Goal: Obtain resource: Obtain resource

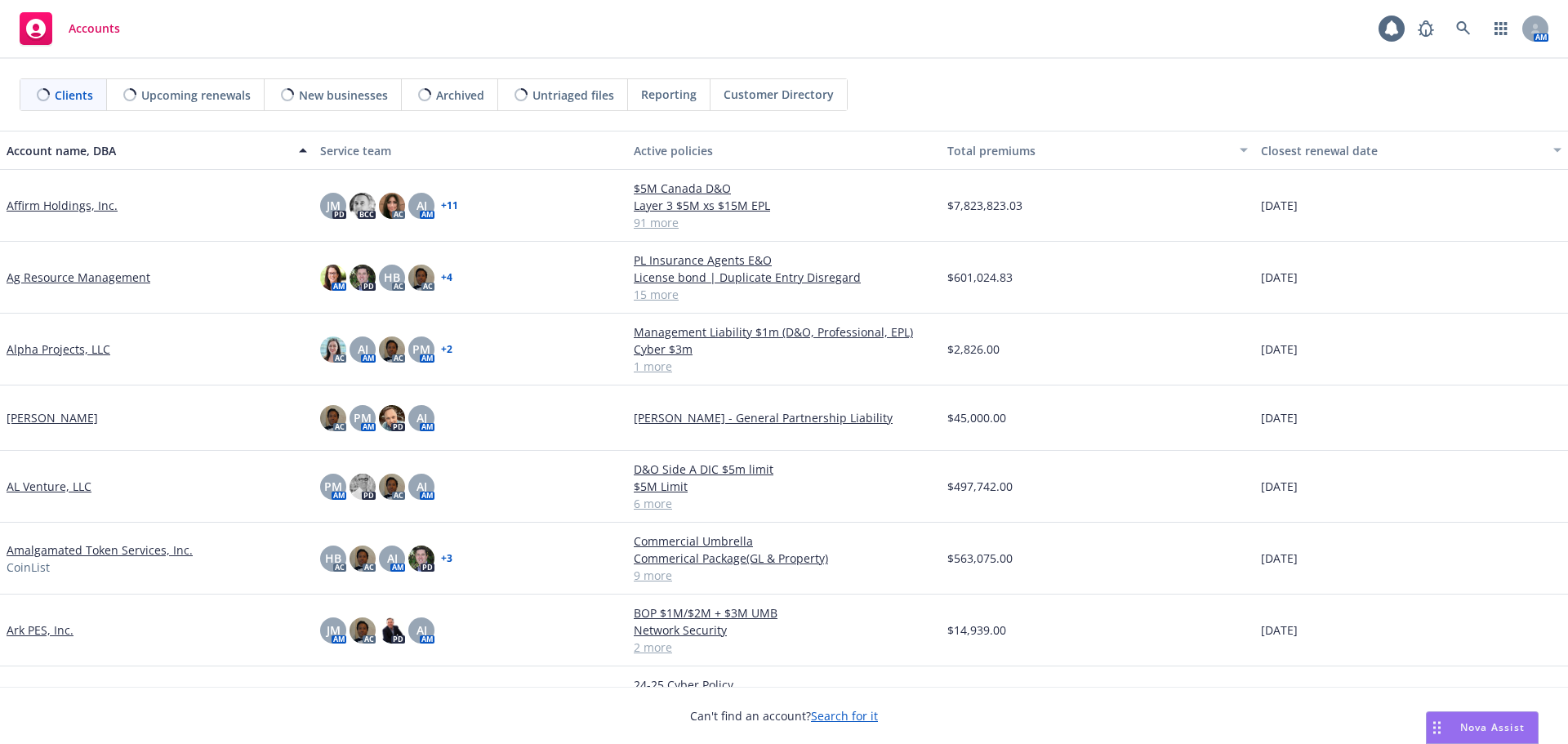
click at [900, 63] on div "Clients Upcoming renewals New businesses Archived Untriaged files Reporting Cus…" at bounding box center [784, 95] width 1568 height 72
click at [1451, 31] on link at bounding box center [1463, 28] width 33 height 33
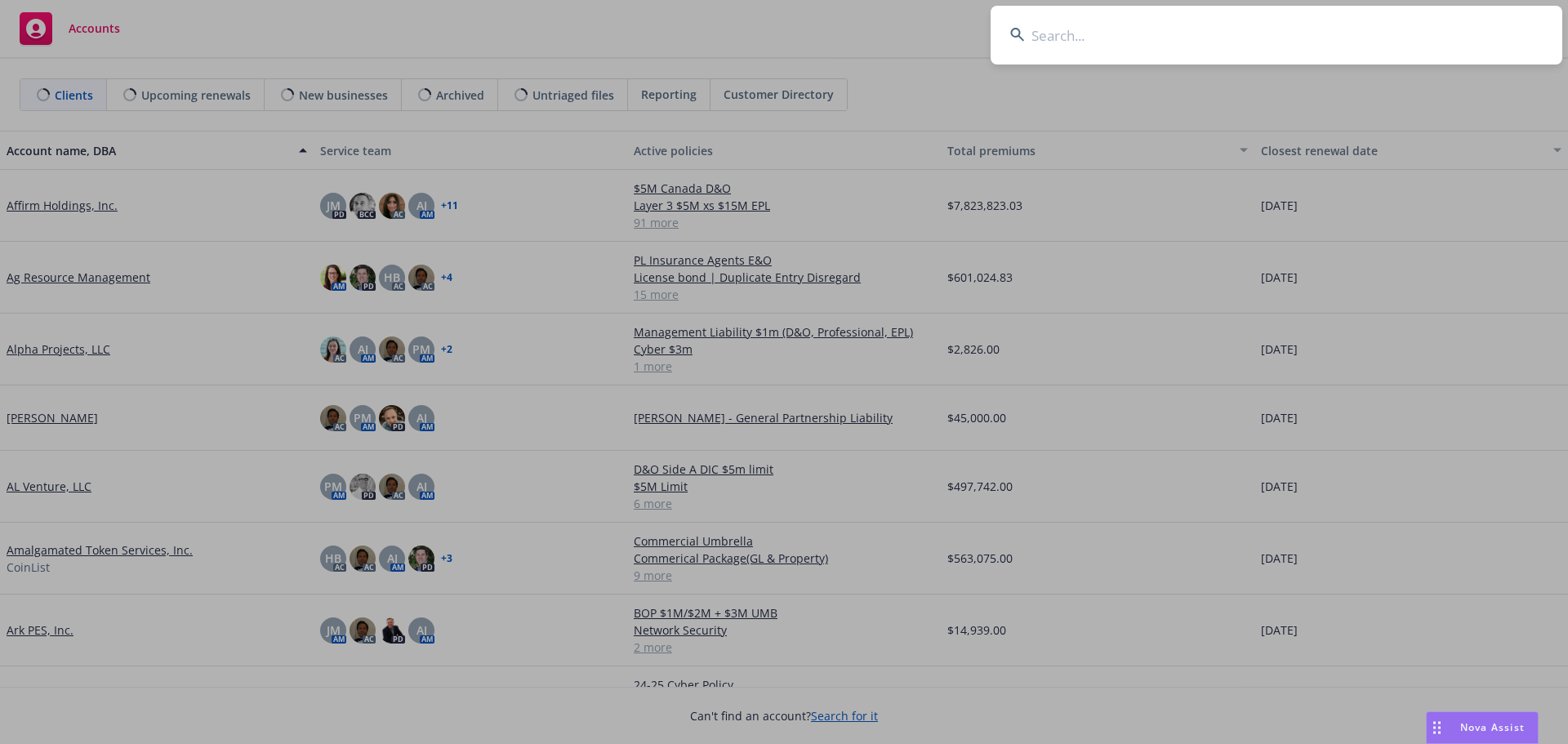
click at [1451, 31] on input at bounding box center [1276, 35] width 572 height 59
type input "keiko"
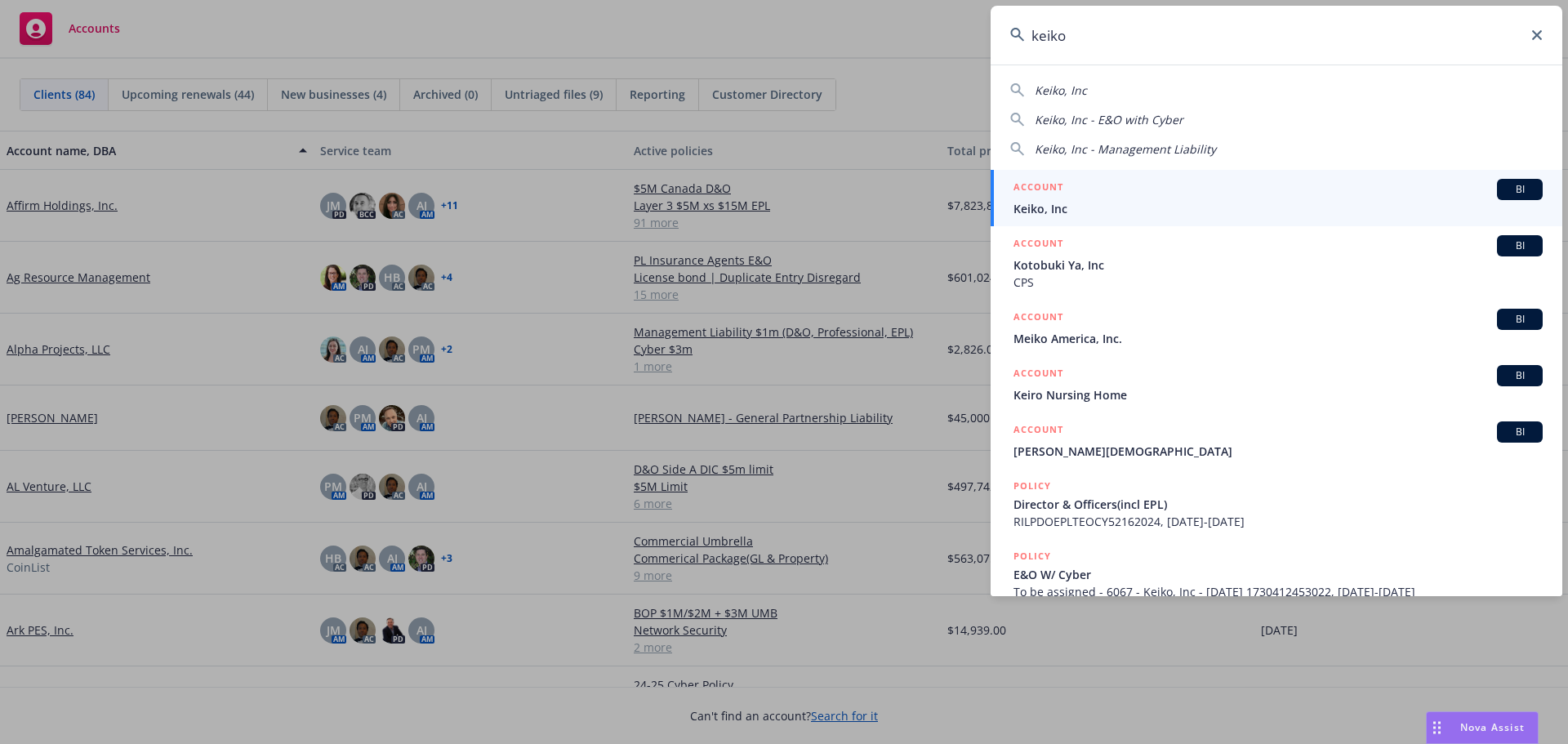
click at [1497, 189] on div "BI" at bounding box center [1519, 189] width 46 height 21
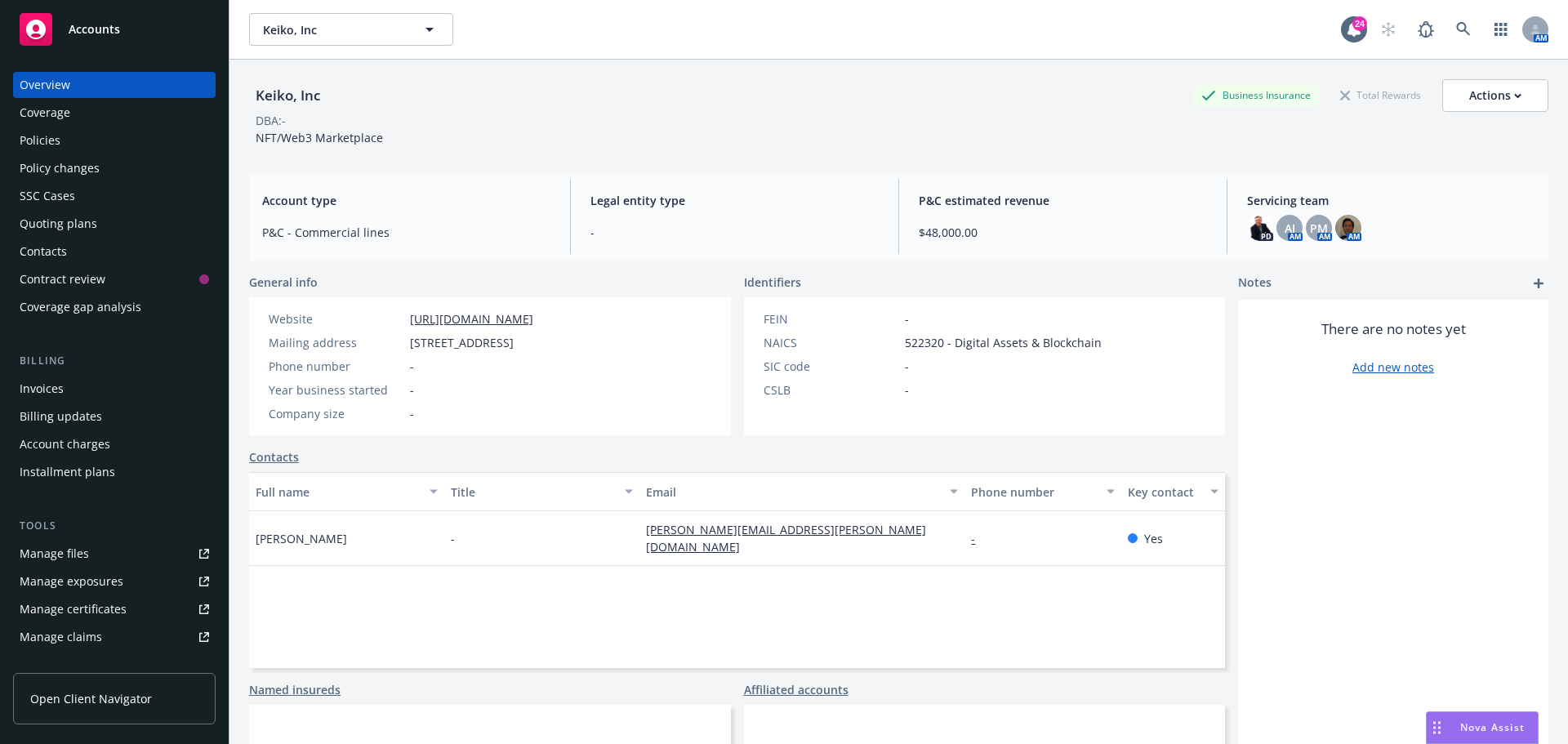
click at [534, 609] on div "Full name Title Email Phone number Key contact [PERSON_NAME] - [PERSON_NAME][EM…" at bounding box center [737, 570] width 975 height 196
click at [677, 125] on div "DBA: -" at bounding box center [898, 120] width 1299 height 17
click at [1457, 32] on icon at bounding box center [1463, 29] width 15 height 15
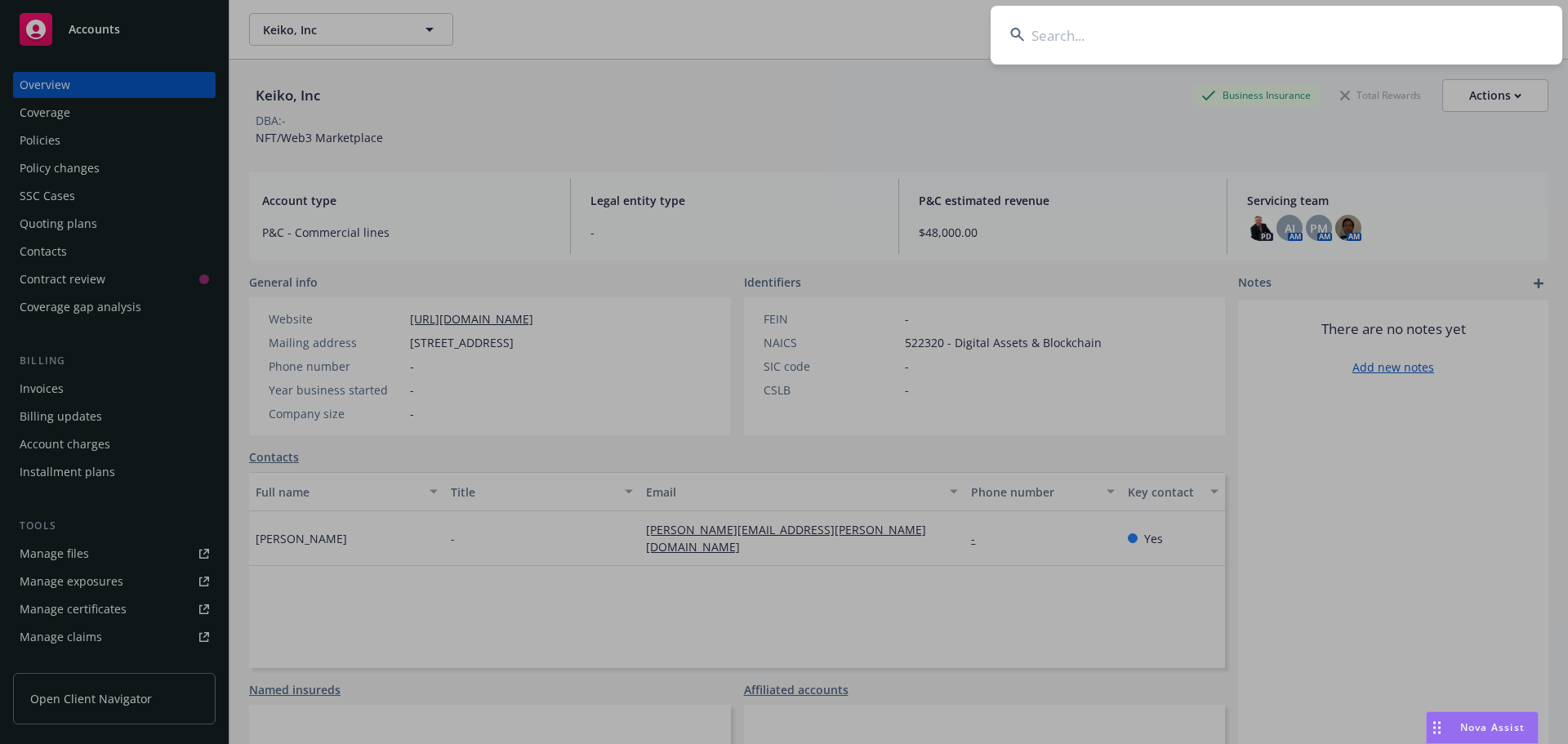
click at [1282, 34] on input at bounding box center [1276, 35] width 572 height 59
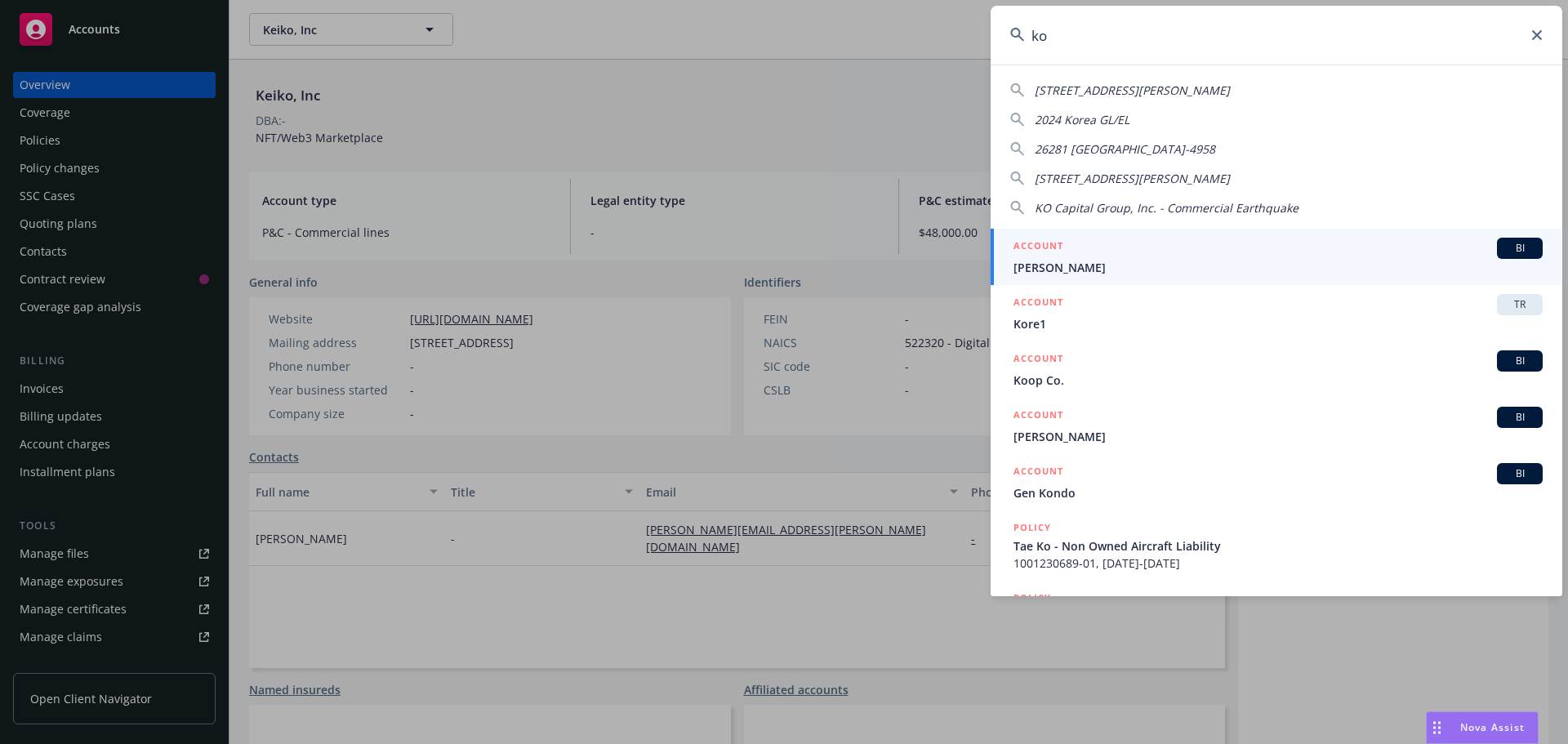
type input "k"
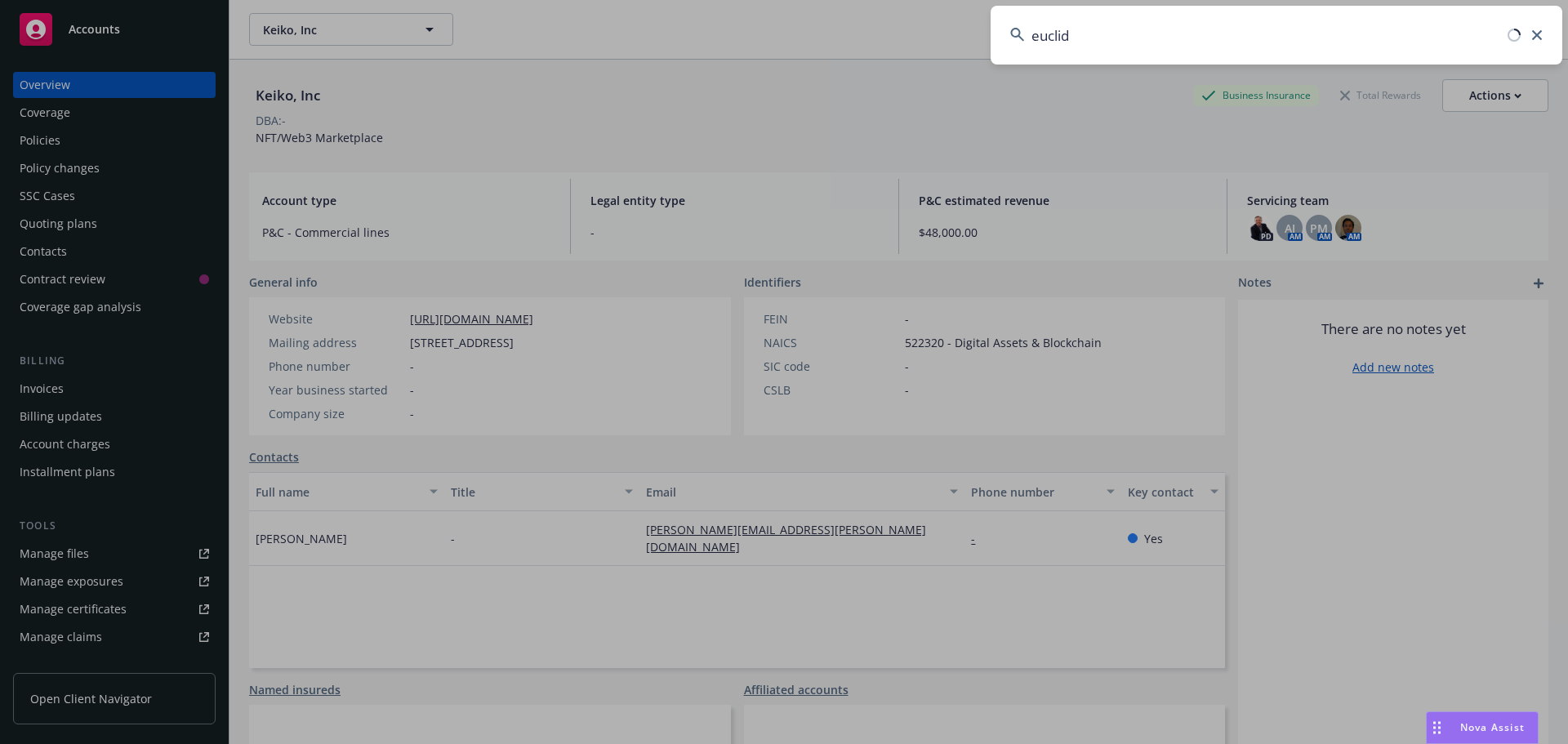
type input "euclid"
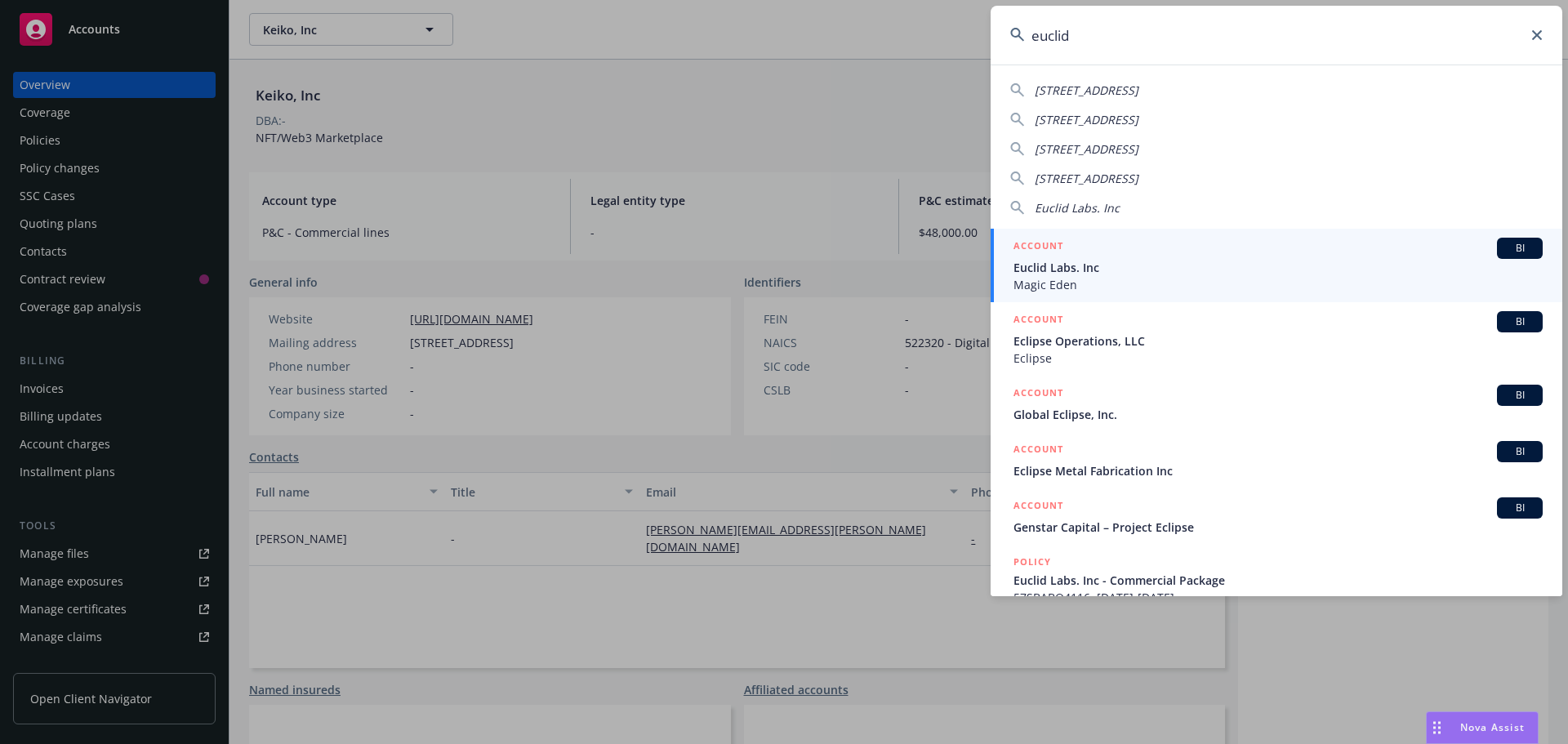
click at [1508, 245] on span "BI" at bounding box center [1519, 248] width 33 height 15
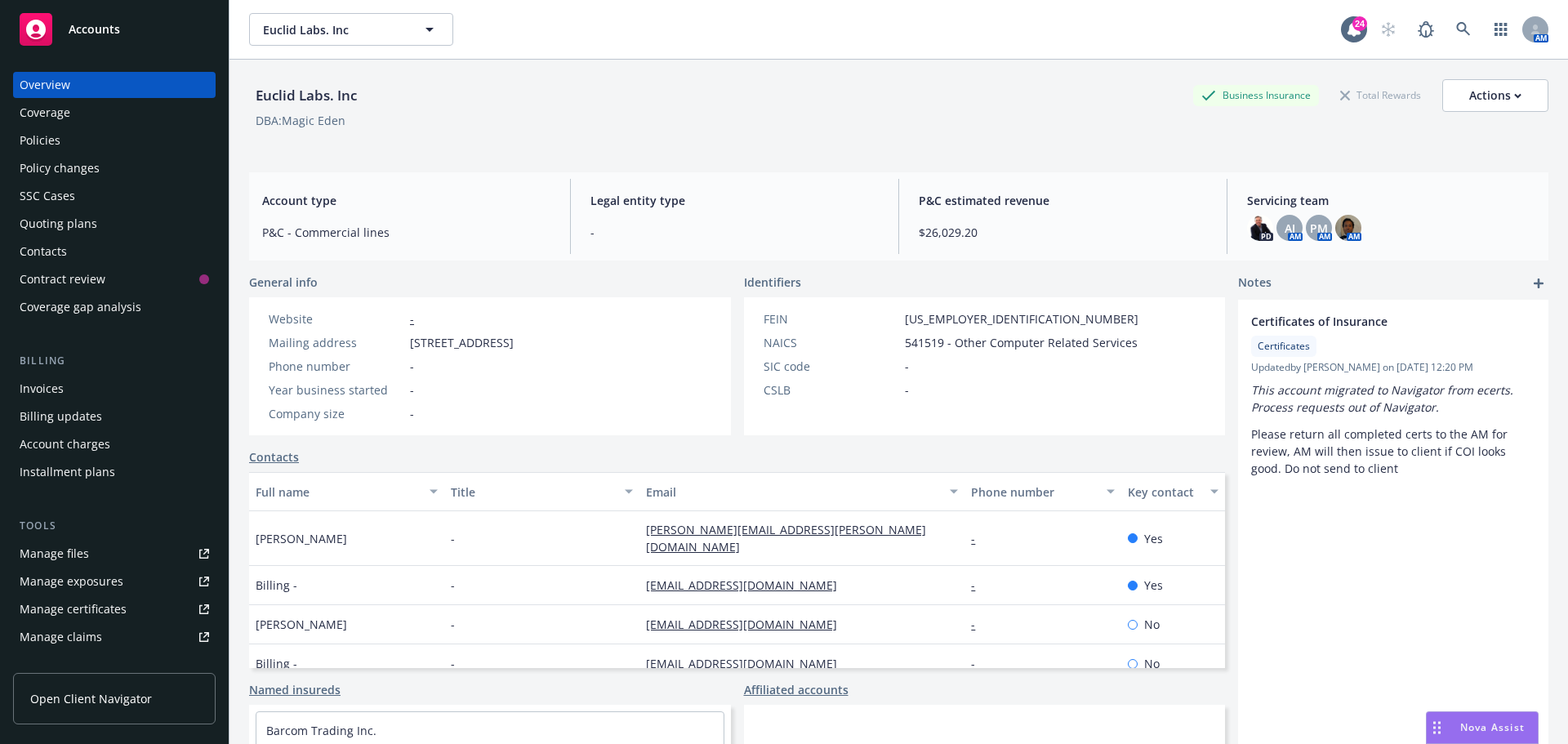
click at [130, 152] on div "Policies" at bounding box center [114, 140] width 189 height 26
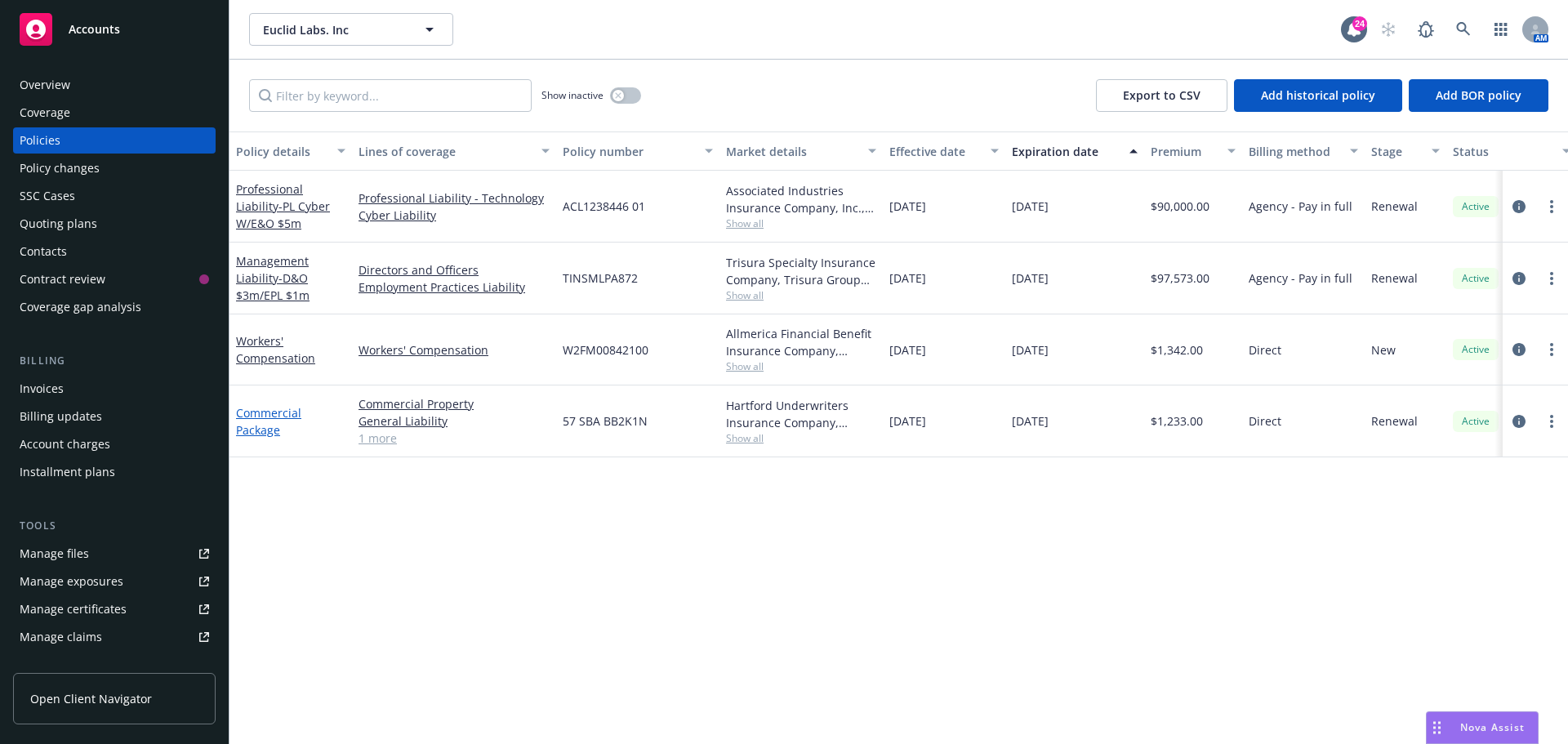
click at [272, 407] on link "Commercial Package" at bounding box center [269, 421] width 65 height 33
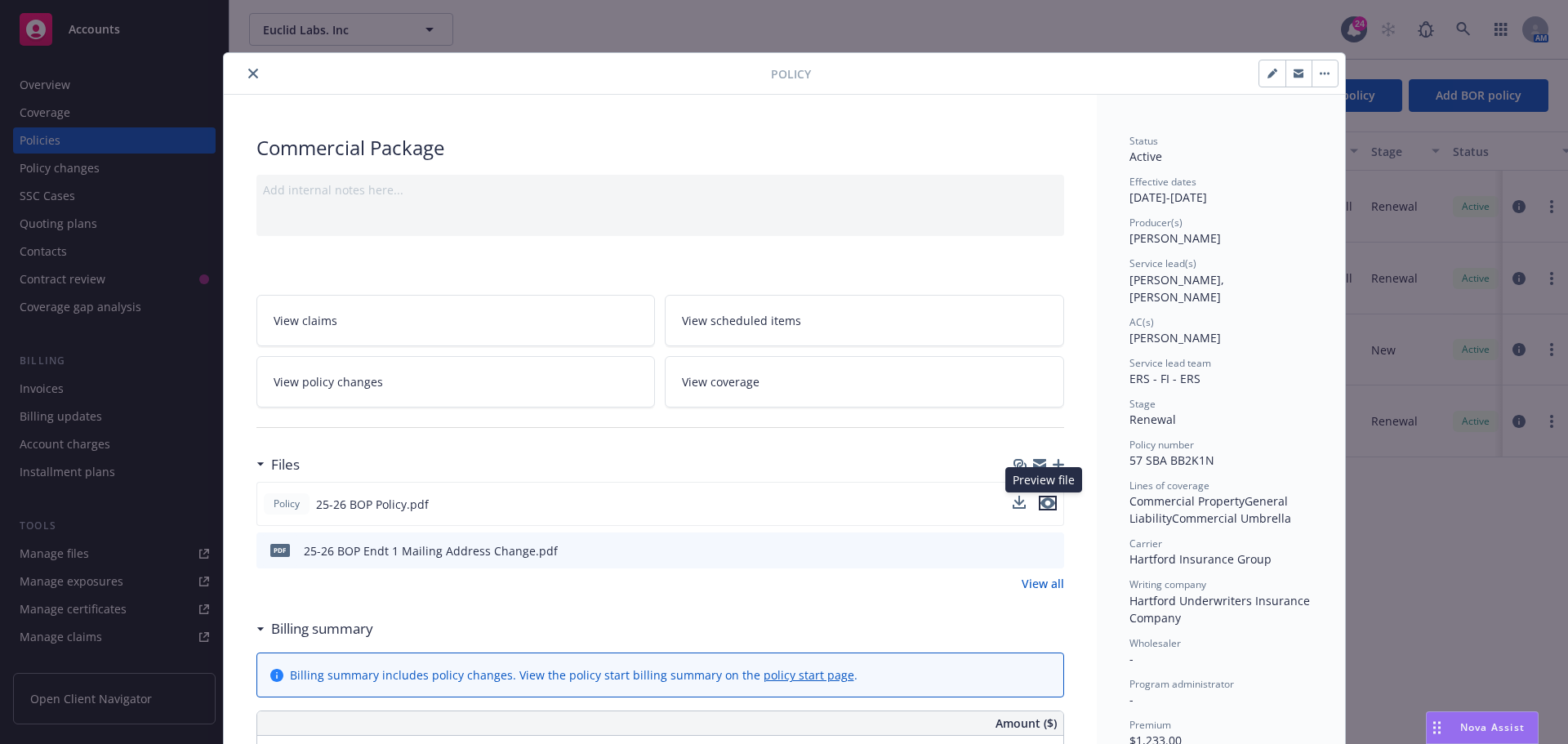
click at [1045, 504] on icon "preview file" at bounding box center [1048, 503] width 15 height 12
click at [1468, 722] on span "Nova Assist" at bounding box center [1492, 726] width 65 height 14
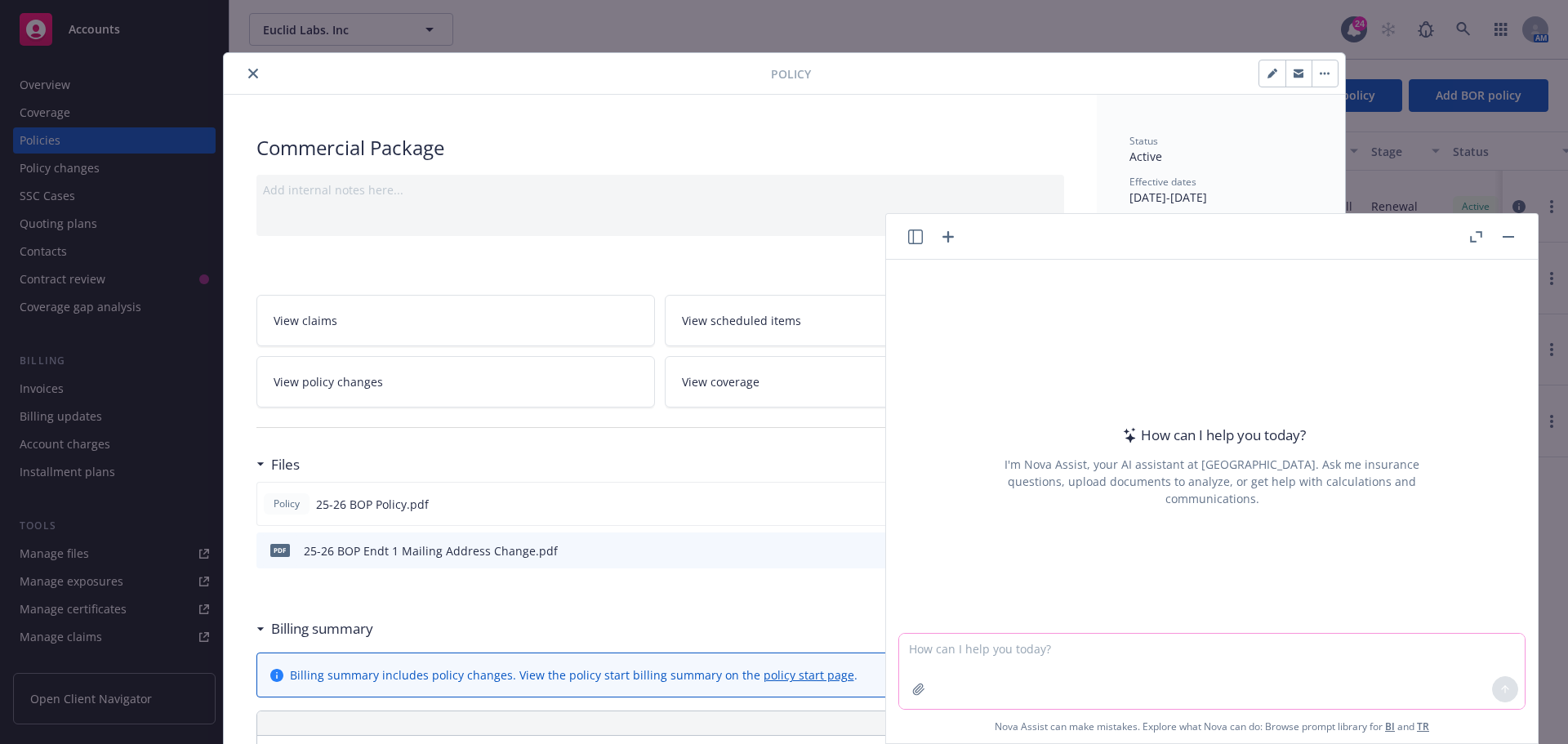
click at [1038, 669] on textarea at bounding box center [1212, 671] width 625 height 75
type textarea "When was [STREET_ADDRESS] last renevated"
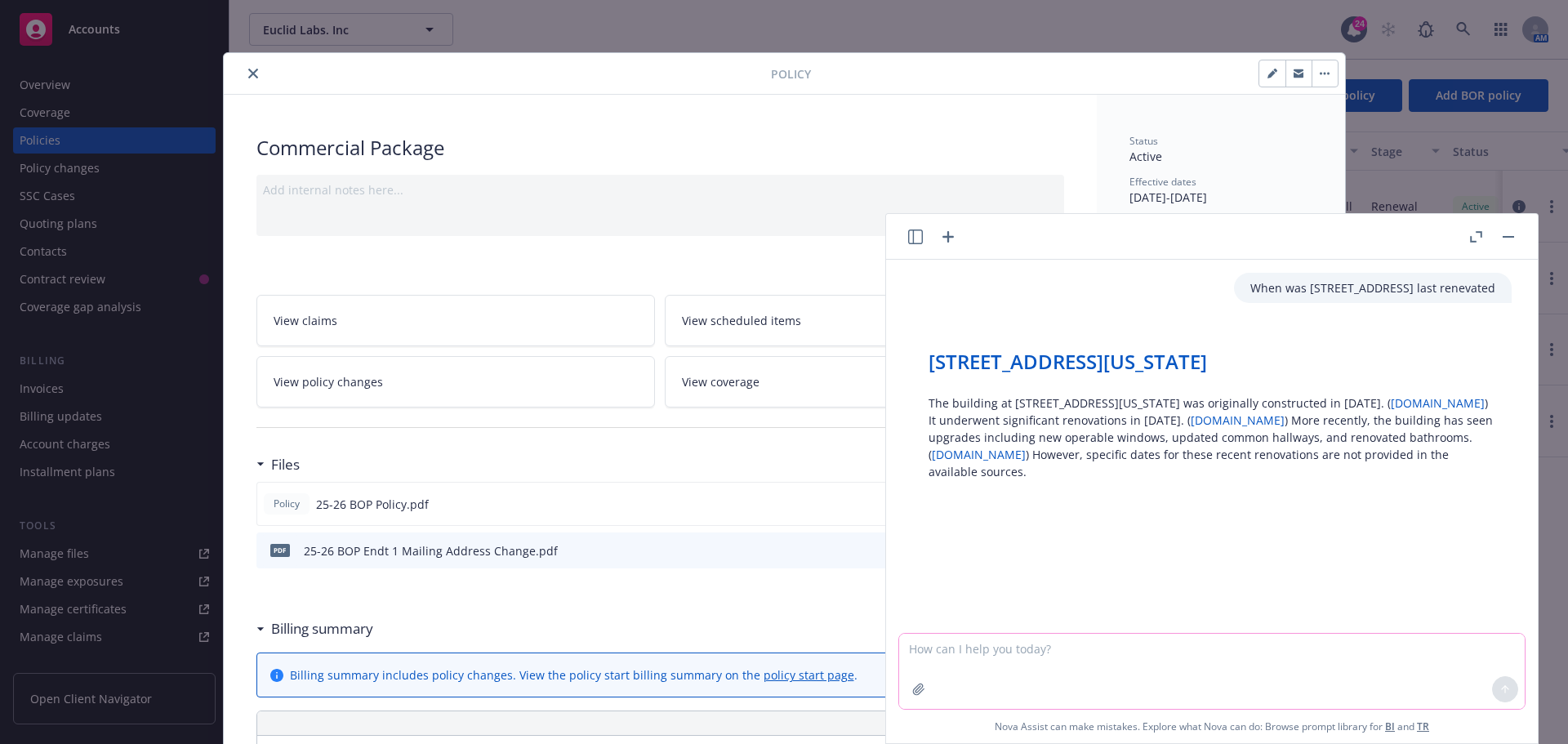
click at [1106, 652] on textarea at bounding box center [1212, 671] width 625 height 75
click at [1106, 652] on textarea "when was" at bounding box center [1212, 670] width 625 height 77
paste textarea "[STREET_ADDRESS]"
type textarea "when was [STREET_ADDRESS] updated"
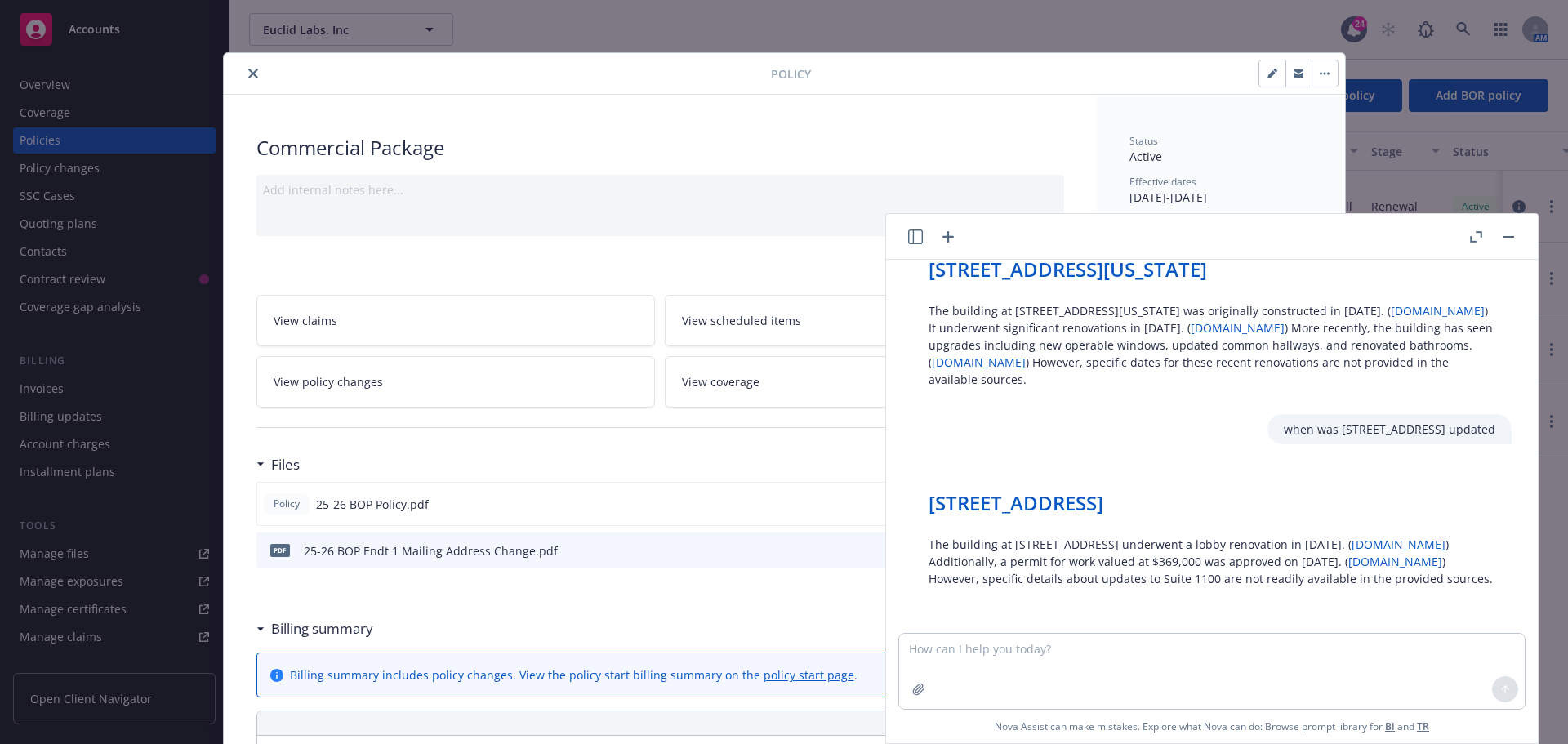
click at [1352, 545] on link "[DOMAIN_NAME]" at bounding box center [1399, 544] width 94 height 16
click at [1017, 651] on textarea at bounding box center [1212, 671] width 625 height 75
type textarea "when was the HVAC, electrical and plumbing updated at [STREET_ADDRESS]"
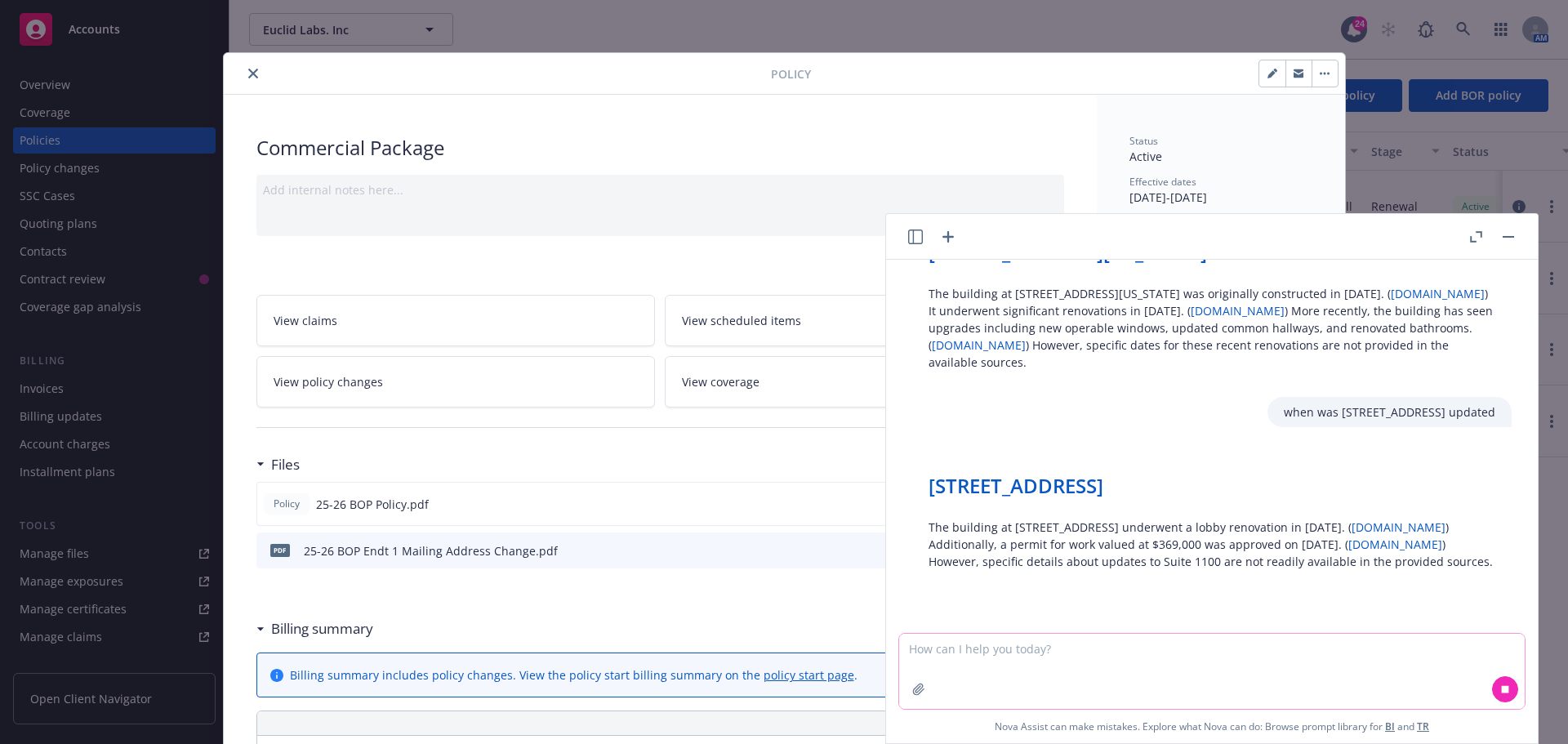
scroll to position [185, 0]
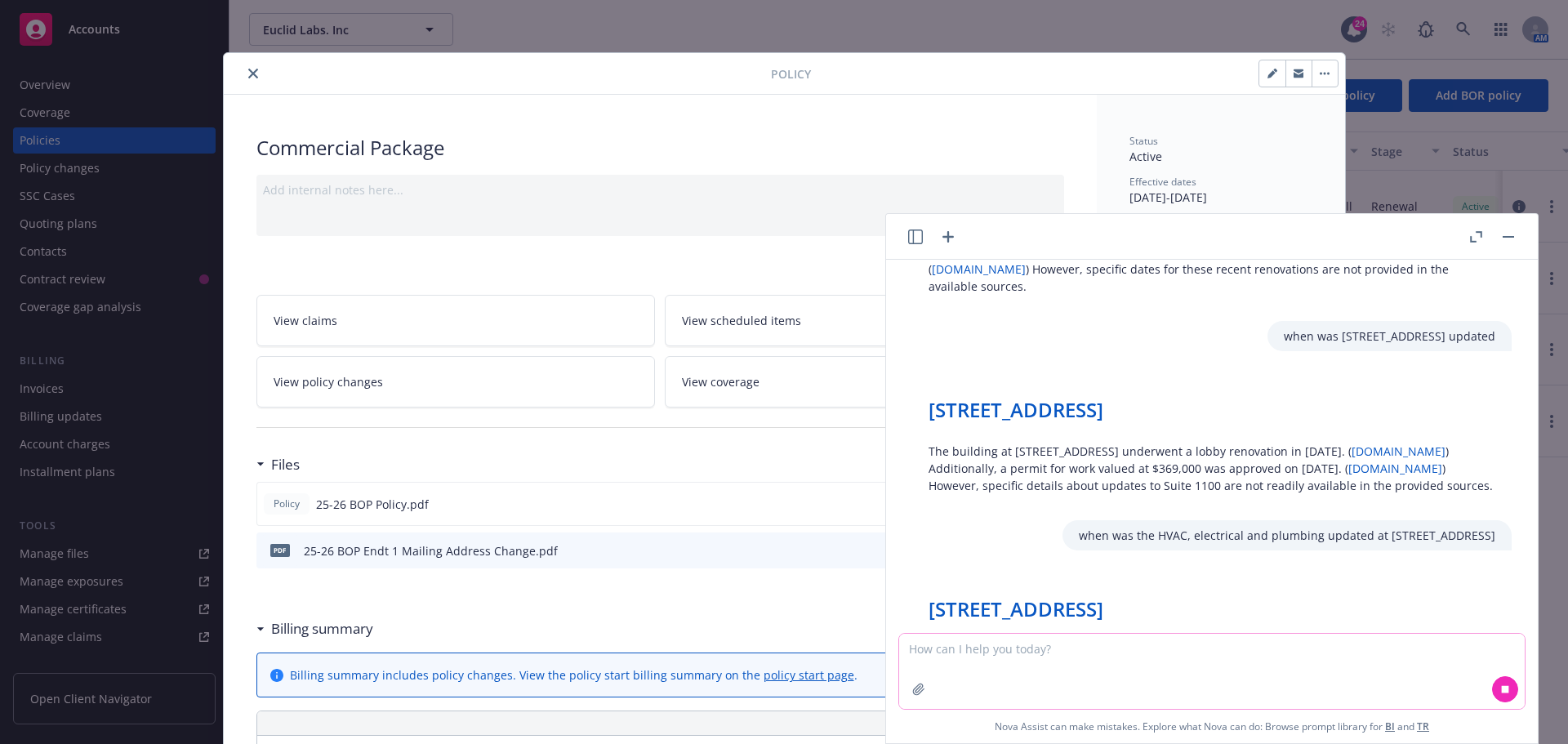
drag, startPoint x: 1017, startPoint y: 652, endPoint x: 996, endPoint y: 659, distance: 22.1
click at [995, 674] on textarea at bounding box center [1212, 671] width 625 height 75
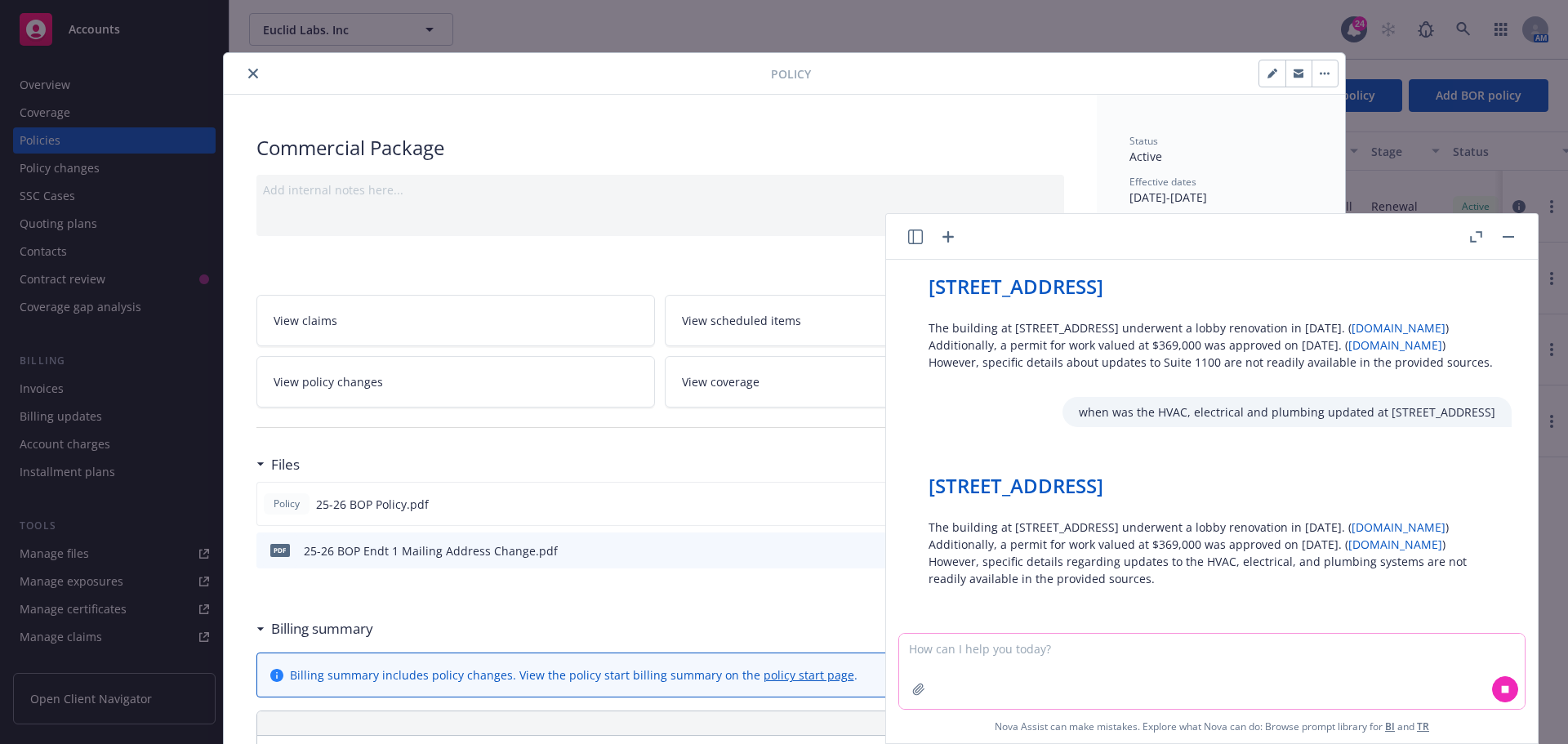
scroll to position [326, 0]
click at [948, 648] on textarea at bounding box center [1212, 671] width 625 height 75
type textarea "Is [STREET_ADDRESS] part of a fire risk reductio community"
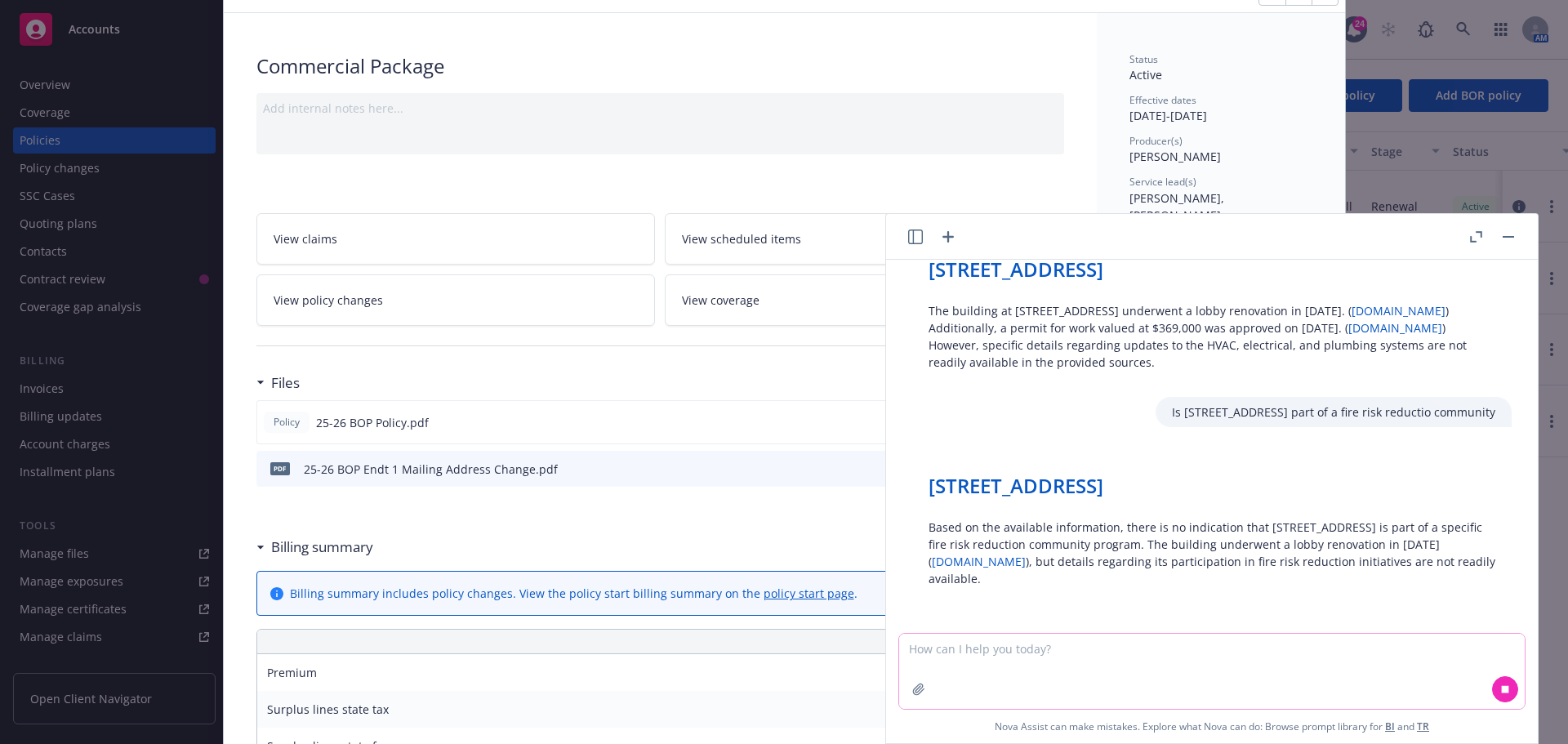
scroll to position [542, 0]
click at [1506, 240] on button "button" at bounding box center [1508, 236] width 19 height 19
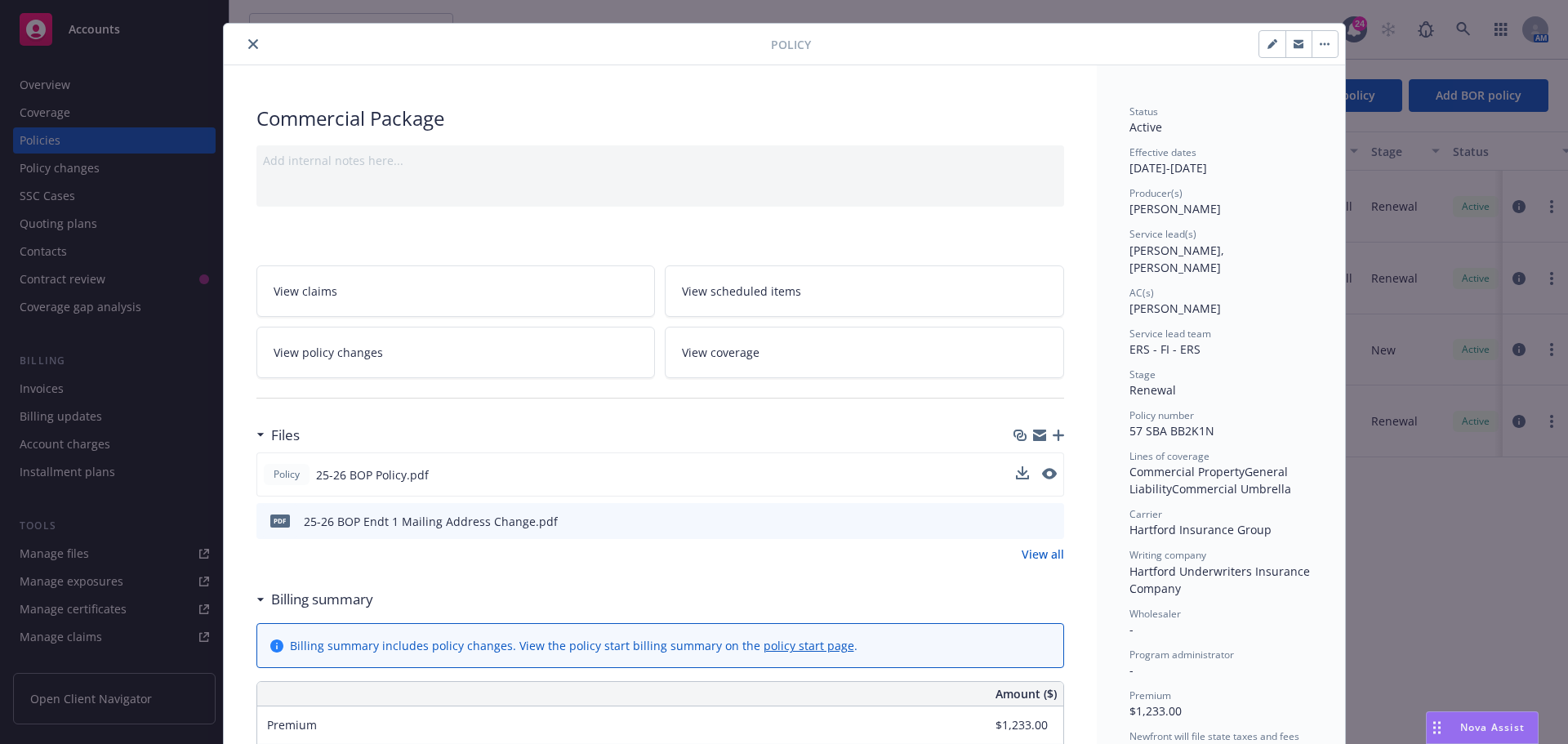
scroll to position [0, 0]
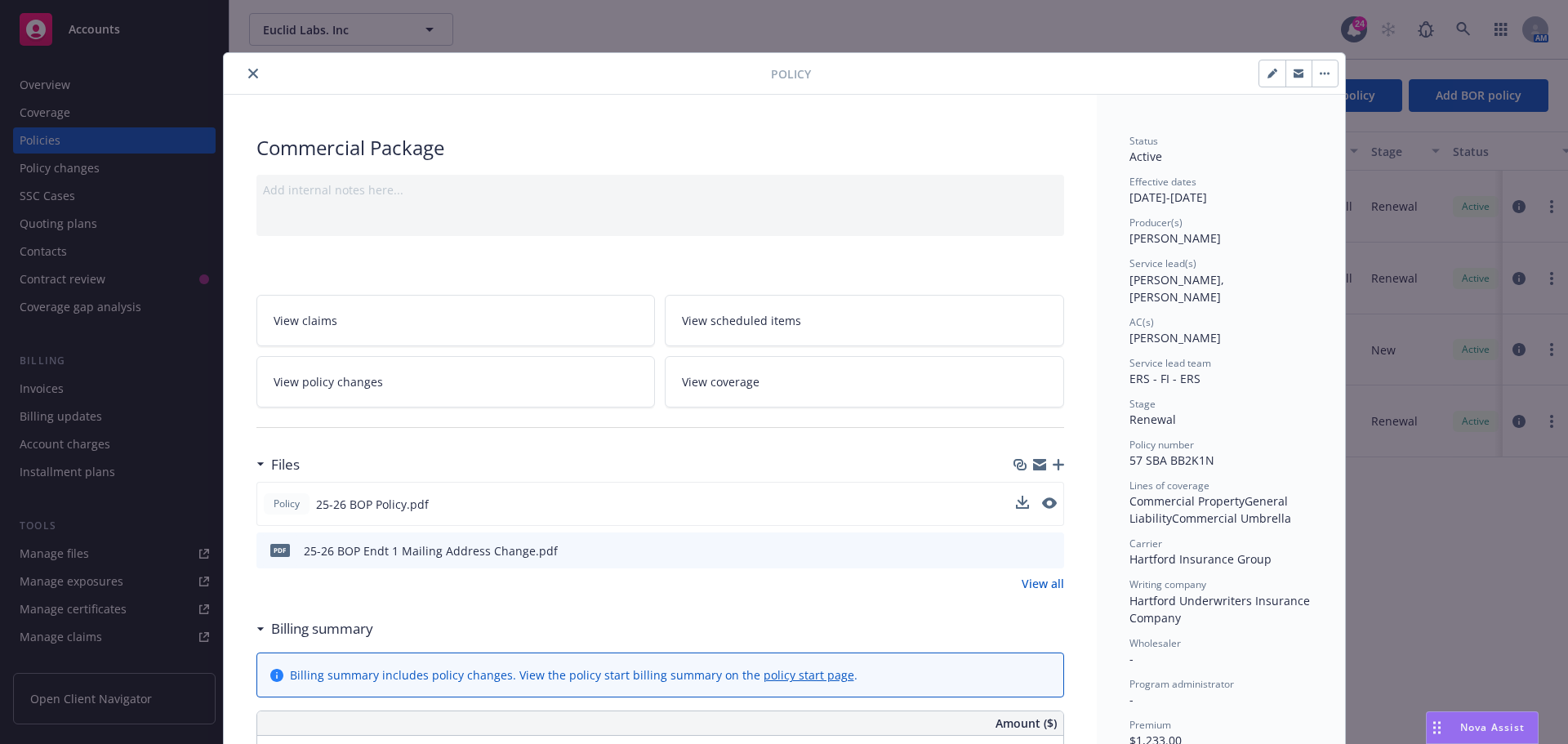
click at [256, 68] on div at bounding box center [500, 73] width 541 height 19
click at [248, 73] on icon "close" at bounding box center [253, 74] width 10 height 10
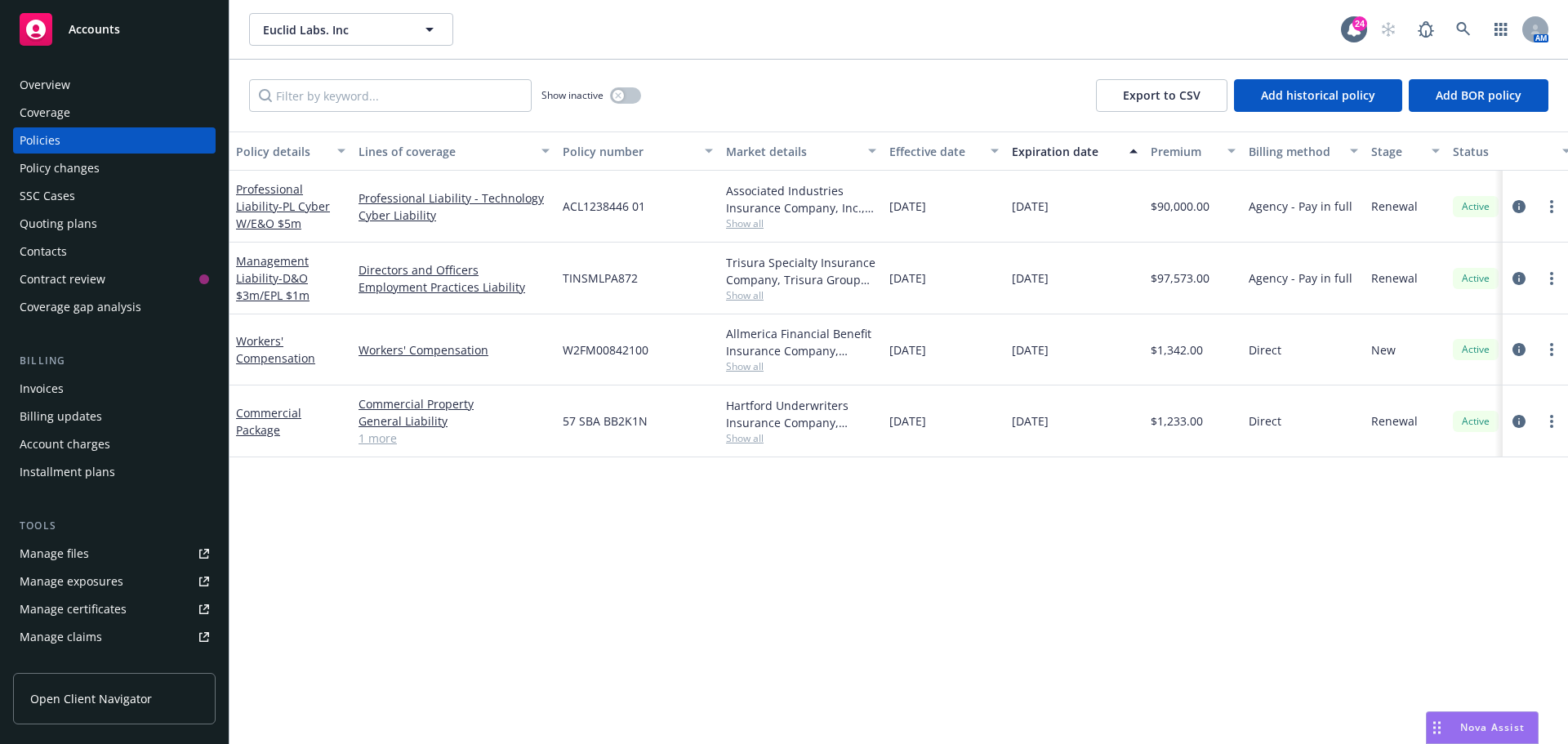
click at [548, 39] on div "Euclid Labs. Inc Euclid Labs. Inc" at bounding box center [794, 29] width 1092 height 33
click at [1152, 24] on div "Euclid Labs. Inc Euclid Labs. Inc" at bounding box center [794, 29] width 1092 height 33
drag, startPoint x: 875, startPoint y: 49, endPoint x: 1135, endPoint y: 11, distance: 262.8
click at [875, 49] on div "Euclid Labs. Inc Euclid Labs. Inc 24 AM" at bounding box center [898, 29] width 1338 height 59
click at [1460, 36] on icon at bounding box center [1463, 29] width 15 height 15
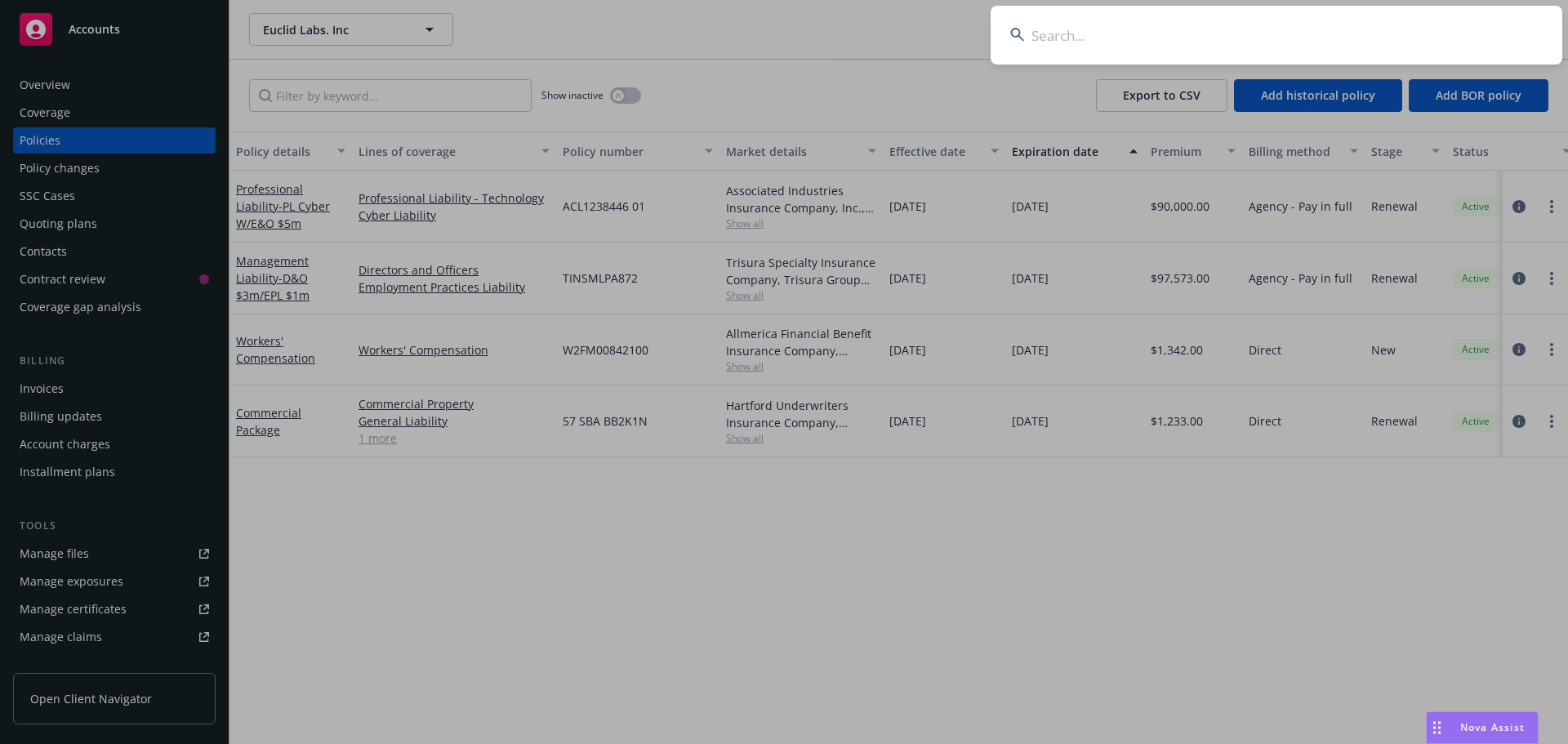
click at [1447, 34] on input at bounding box center [1276, 35] width 572 height 59
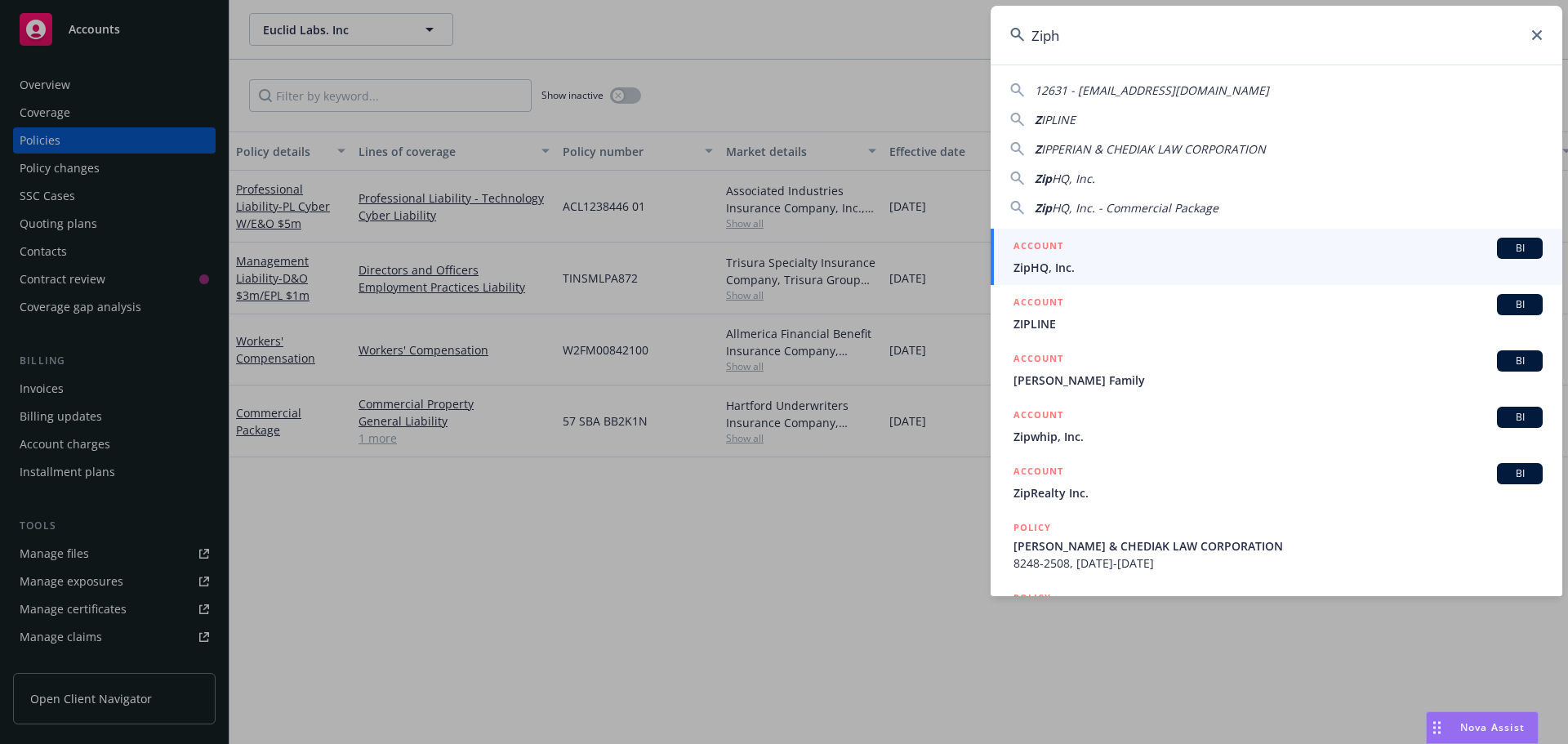
type input "Ziphq"
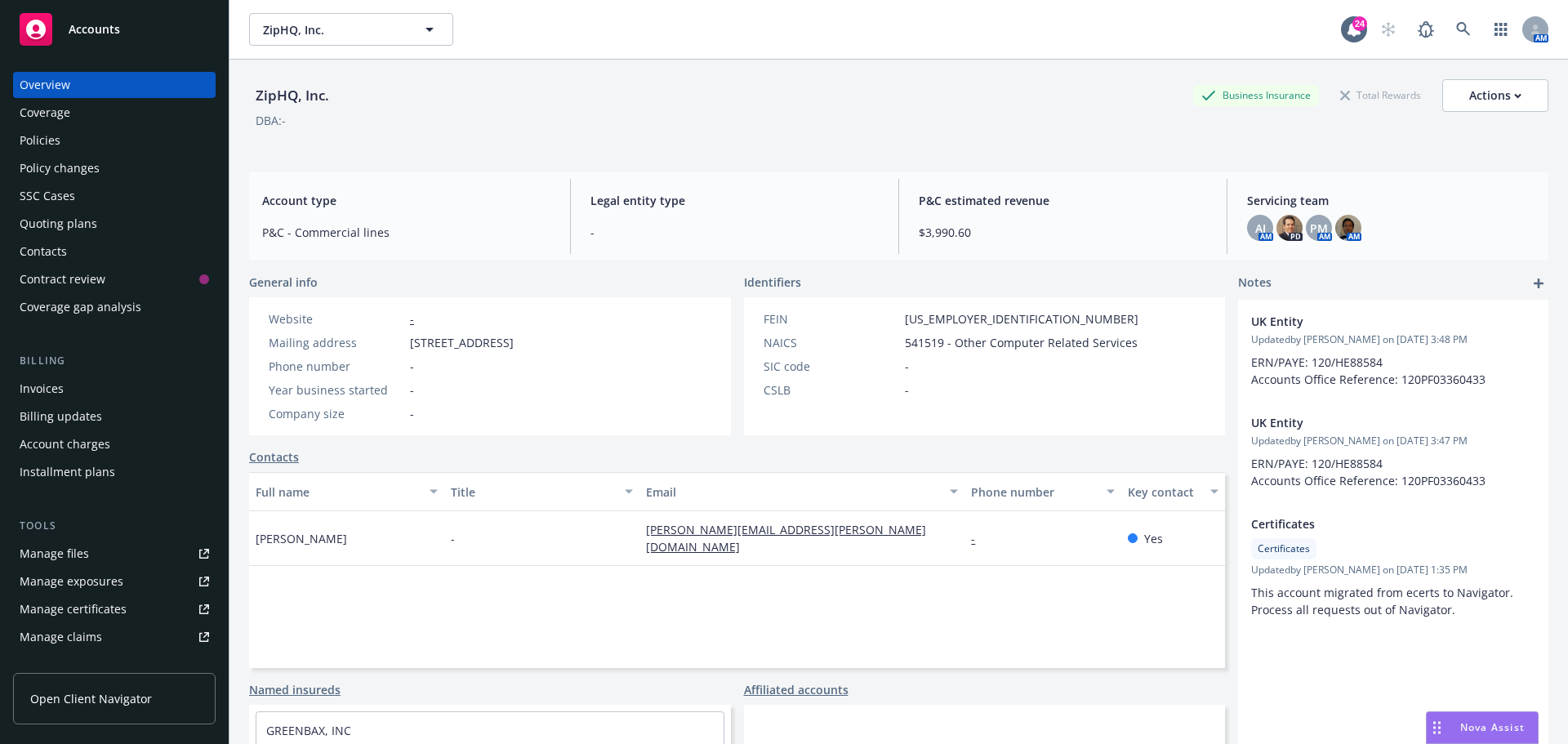
click at [75, 153] on div "Overview Coverage Policies Policy changes SSC Cases Quoting plans Contacts Cont…" at bounding box center [115, 196] width 203 height 248
click at [75, 138] on div "Policies" at bounding box center [114, 140] width 189 height 26
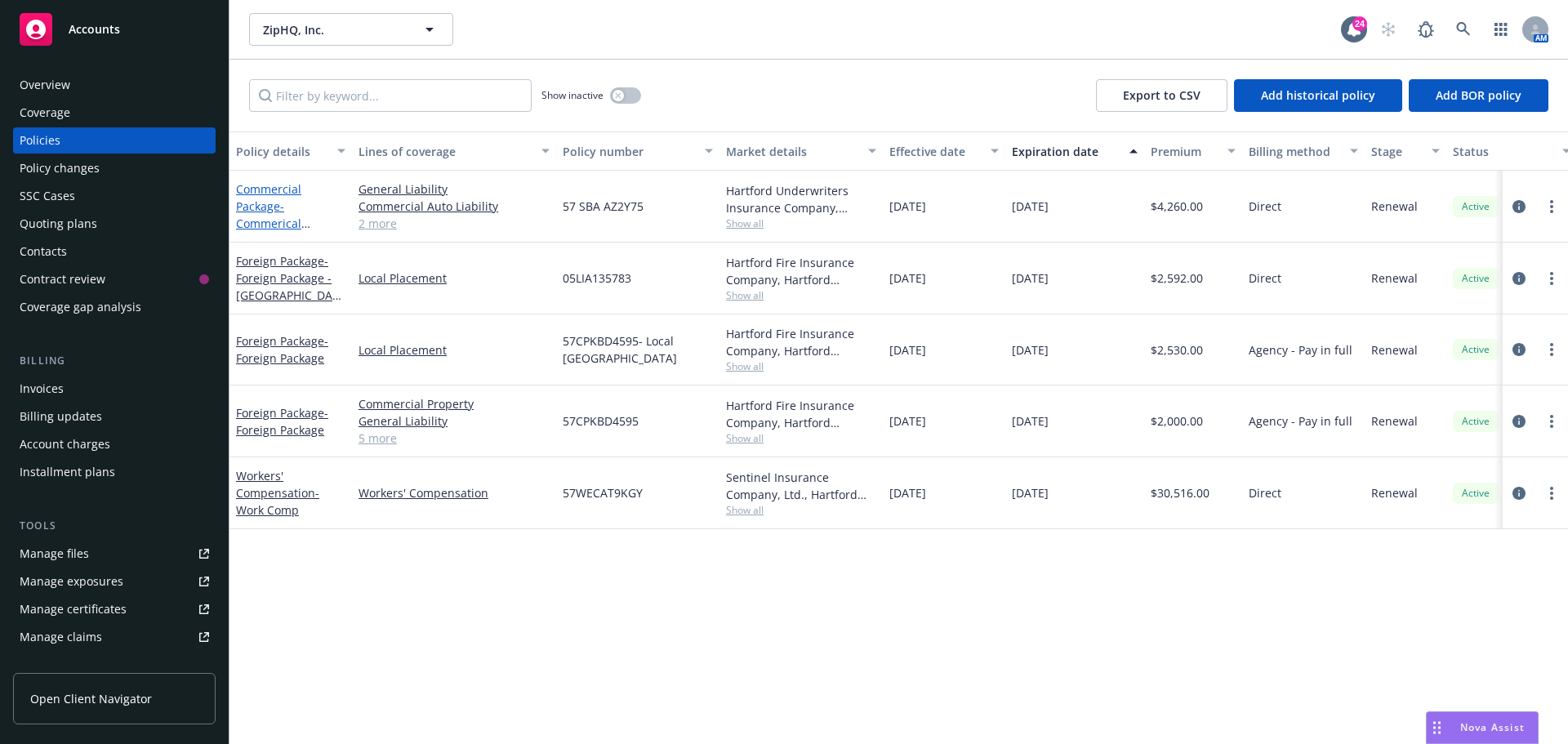
click at [246, 223] on span "- Commerical Package" at bounding box center [273, 223] width 75 height 49
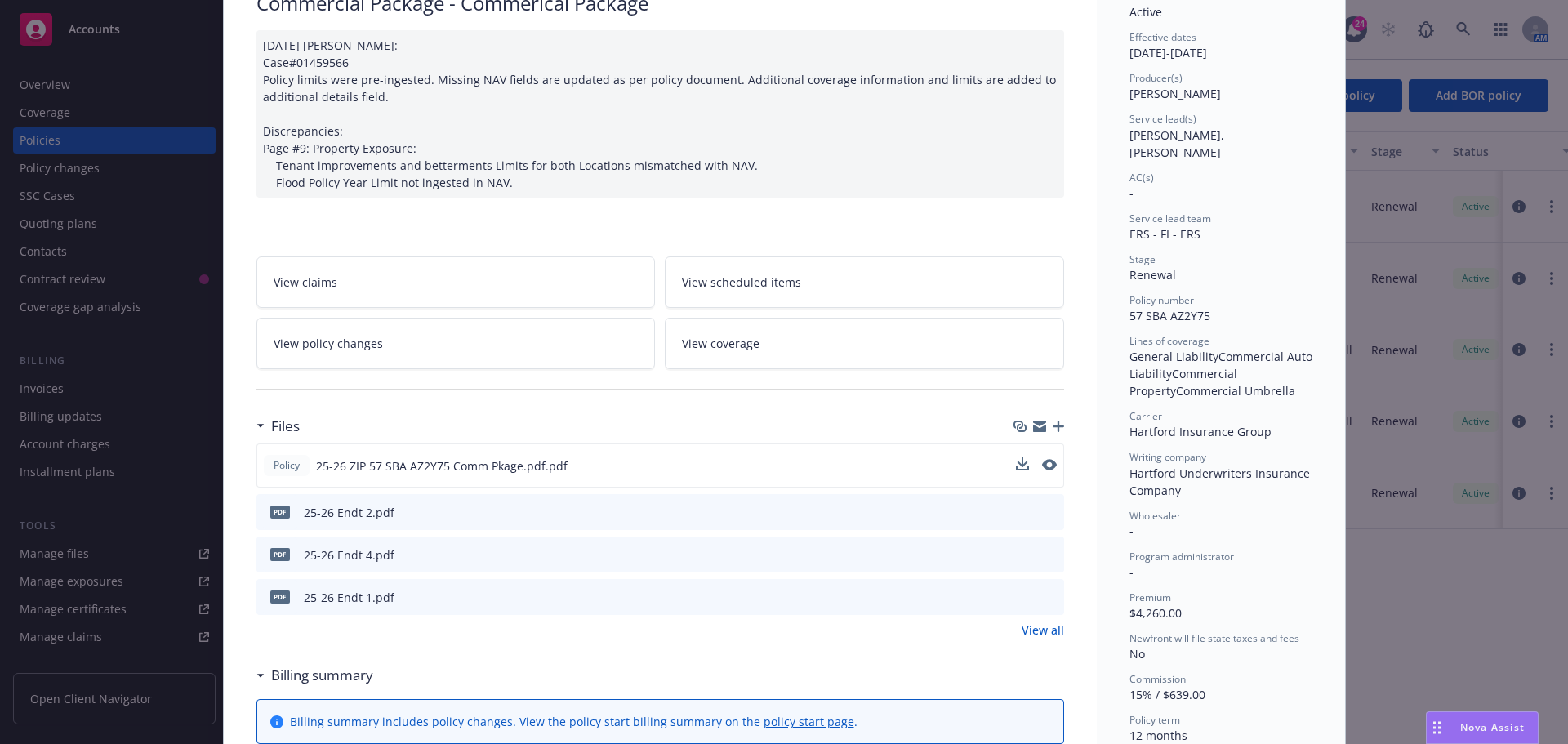
scroll to position [163, 0]
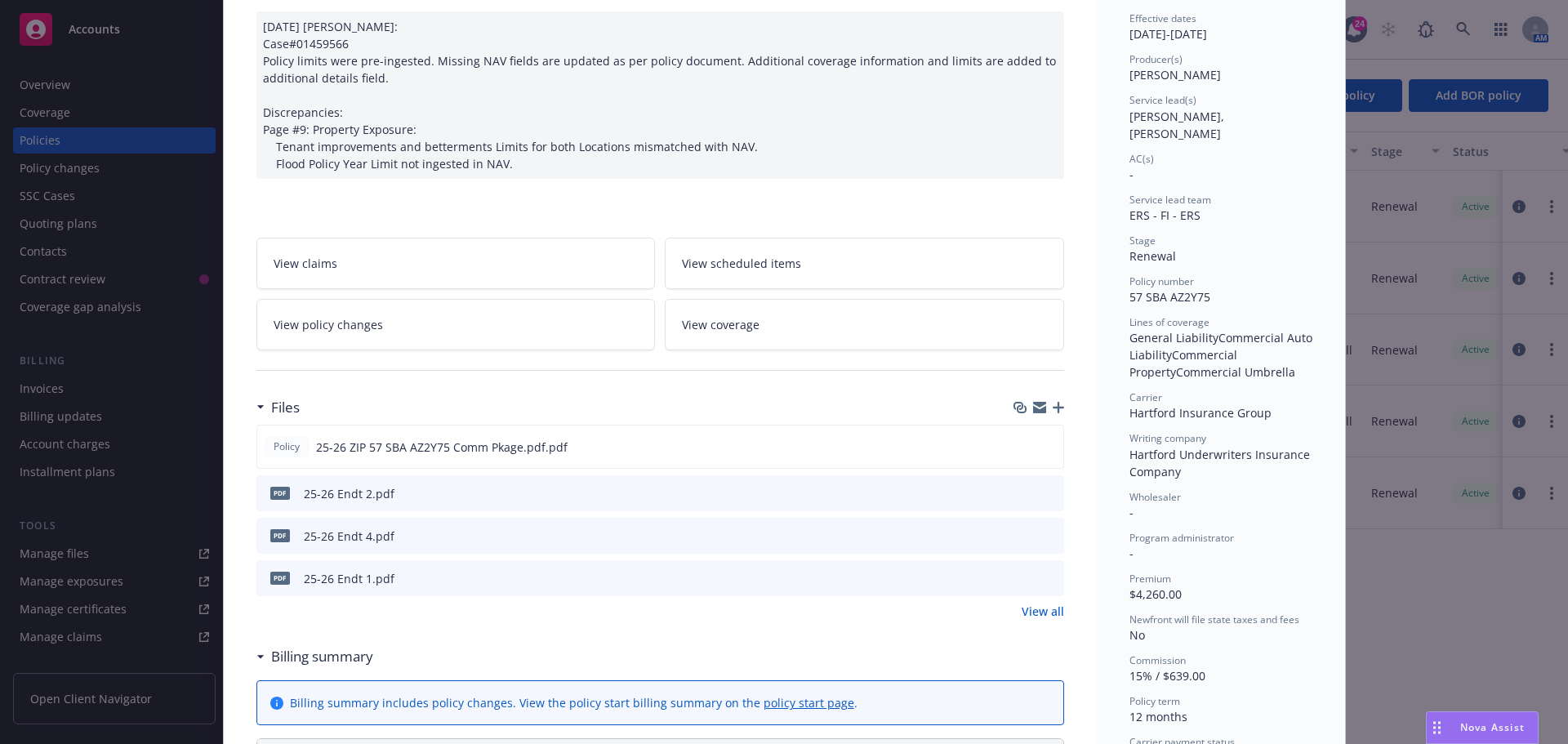
click at [1043, 581] on icon "preview file" at bounding box center [1048, 577] width 15 height 12
click at [1041, 488] on icon "preview file" at bounding box center [1048, 493] width 15 height 12
click at [1043, 527] on button at bounding box center [1050, 535] width 15 height 17
click at [1041, 536] on icon "preview file" at bounding box center [1048, 535] width 15 height 12
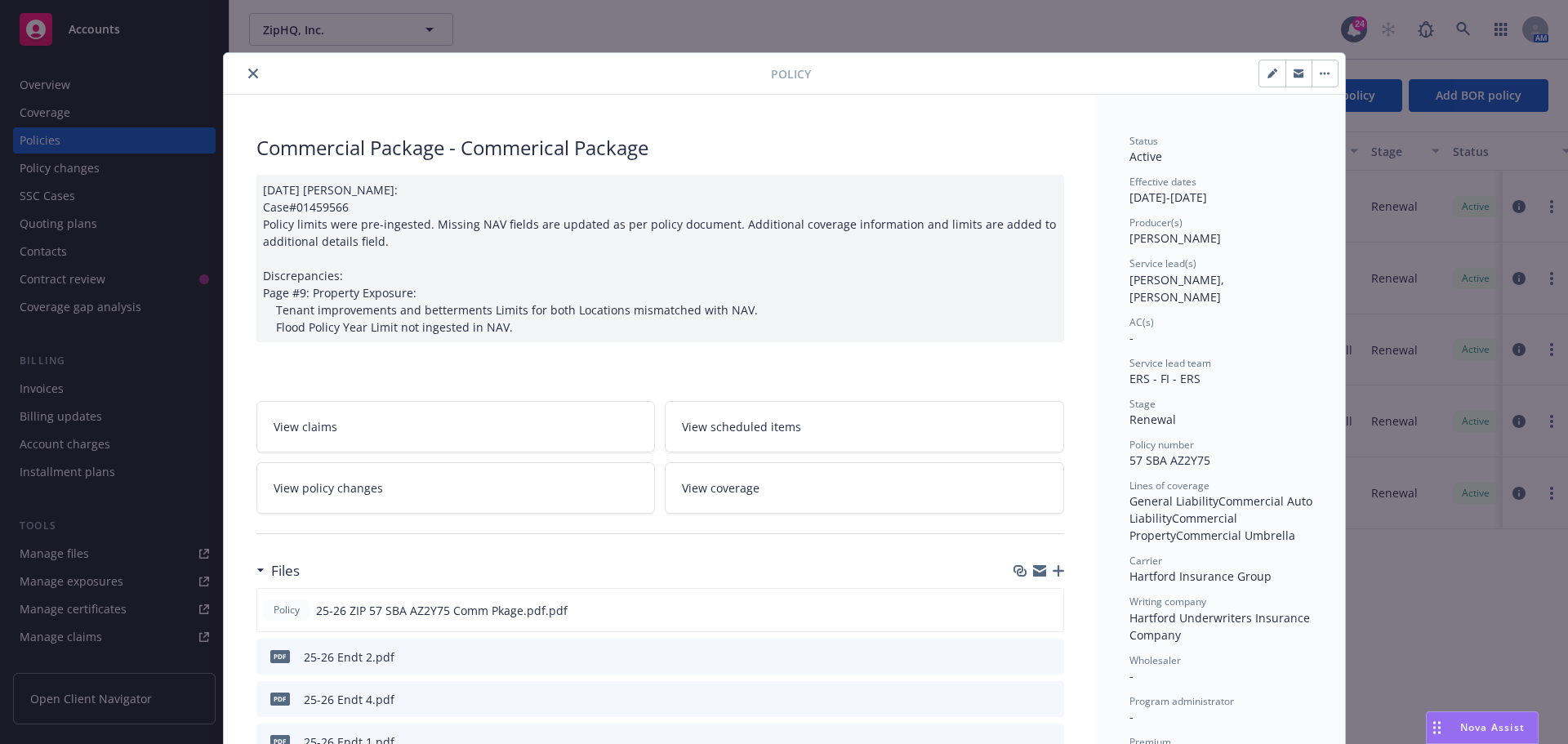
click at [253, 72] on button "close" at bounding box center [252, 73] width 19 height 19
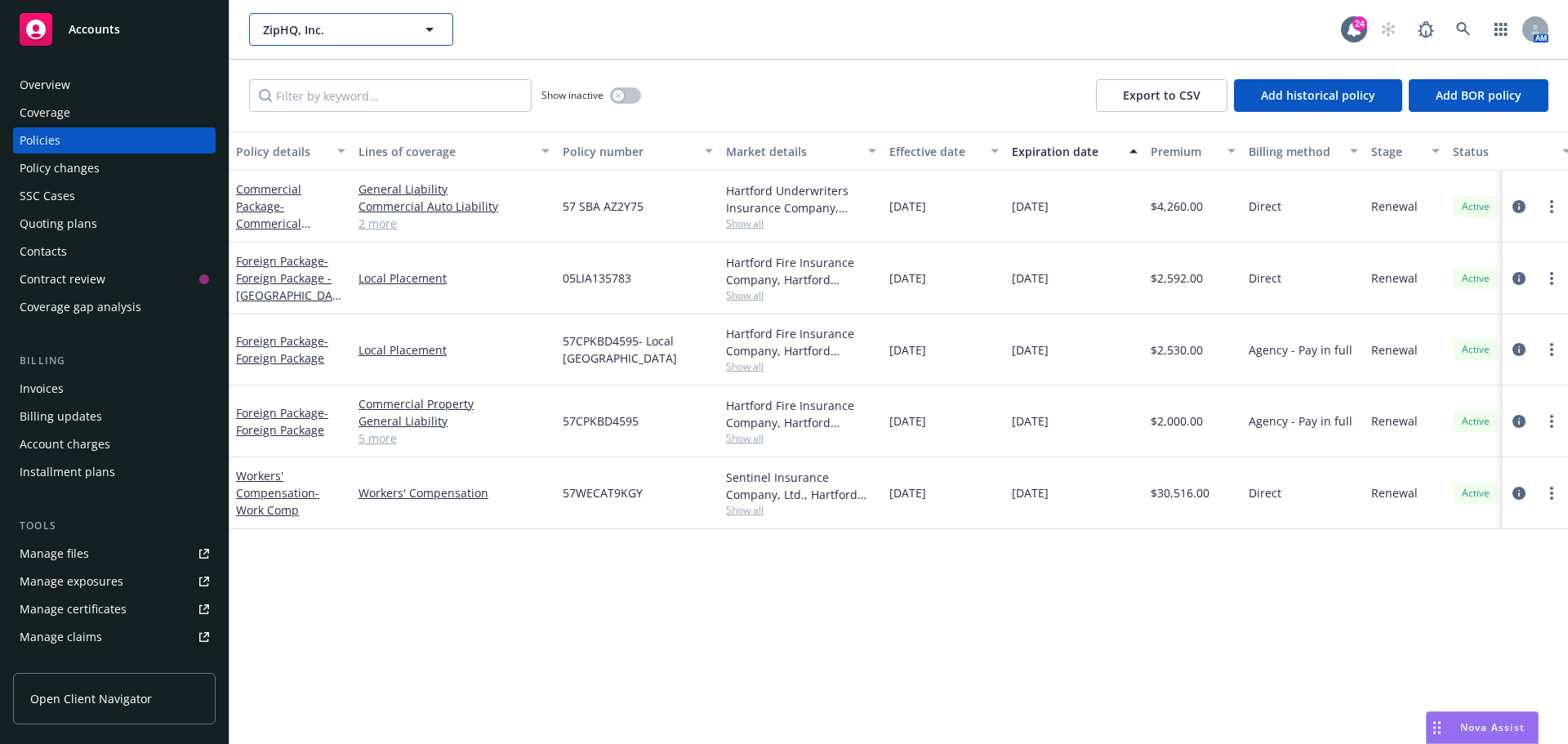
click at [441, 17] on button "ZipHQ, Inc." at bounding box center [351, 29] width 204 height 33
click at [932, 48] on div "AL Venture, LLC Type Commercial Affirm Holdings, Inc. Type Commercial FEIN [US_…" at bounding box center [898, 29] width 1338 height 59
click at [1462, 33] on icon at bounding box center [1463, 29] width 15 height 15
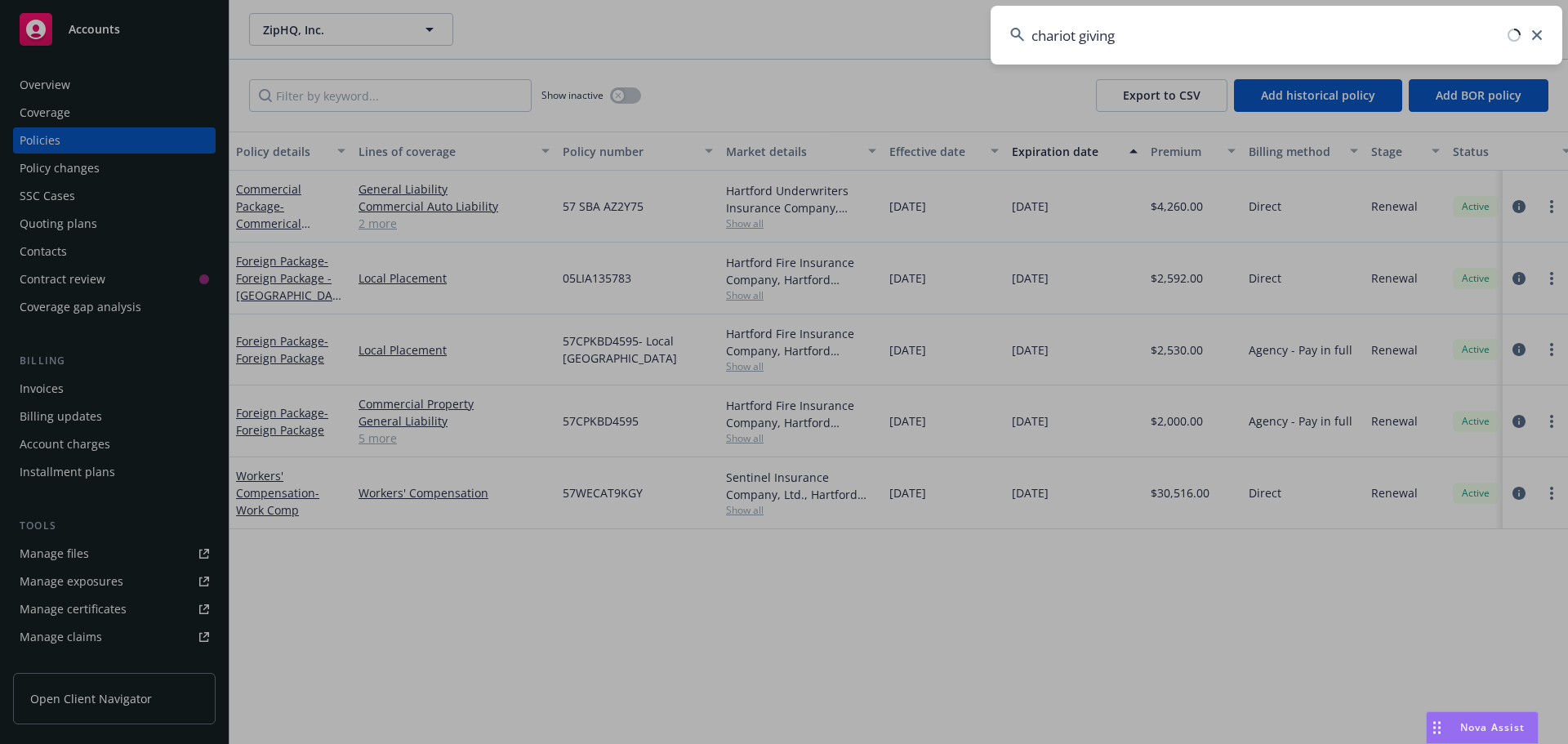
type input "chariot giving"
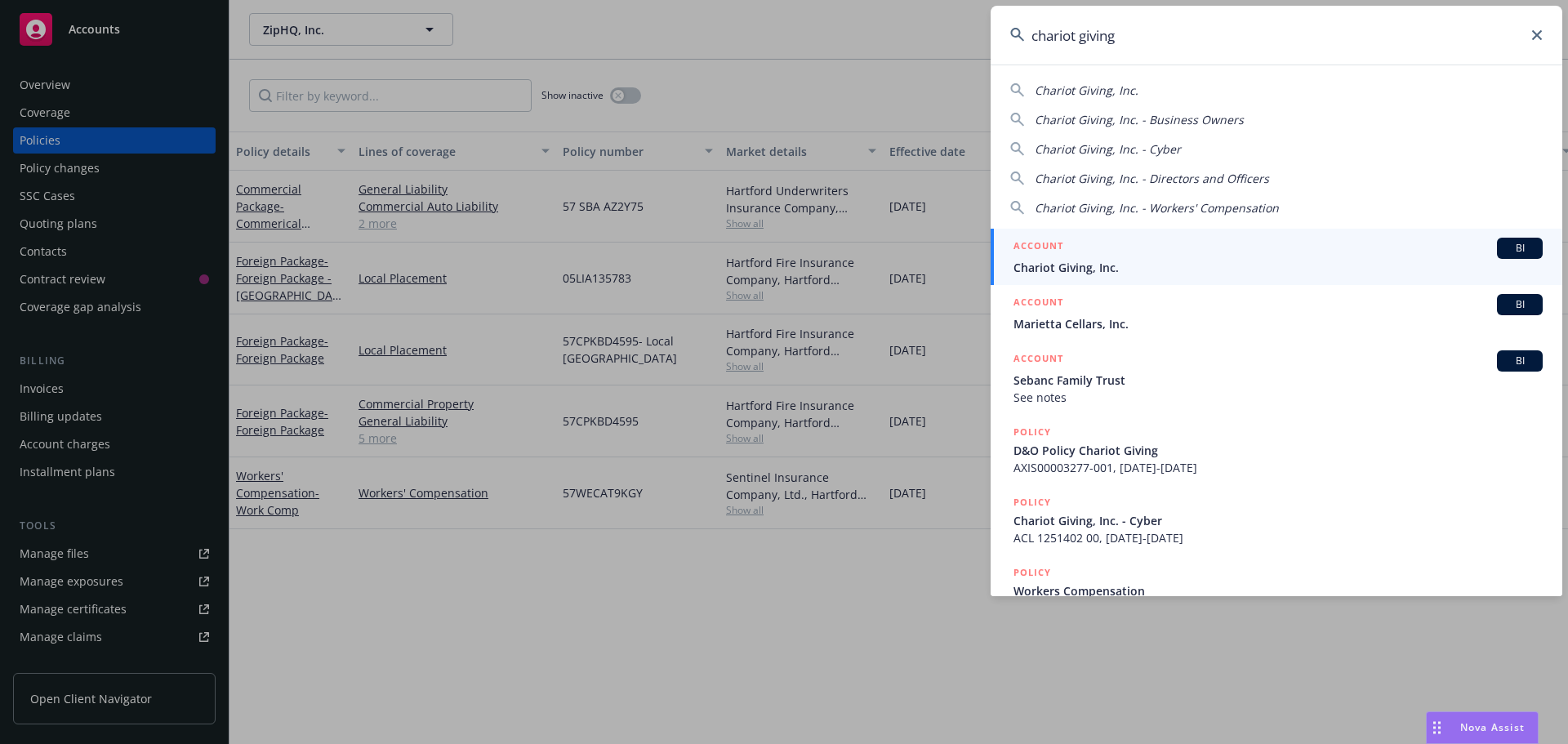
click at [1508, 257] on div "BI" at bounding box center [1519, 248] width 46 height 21
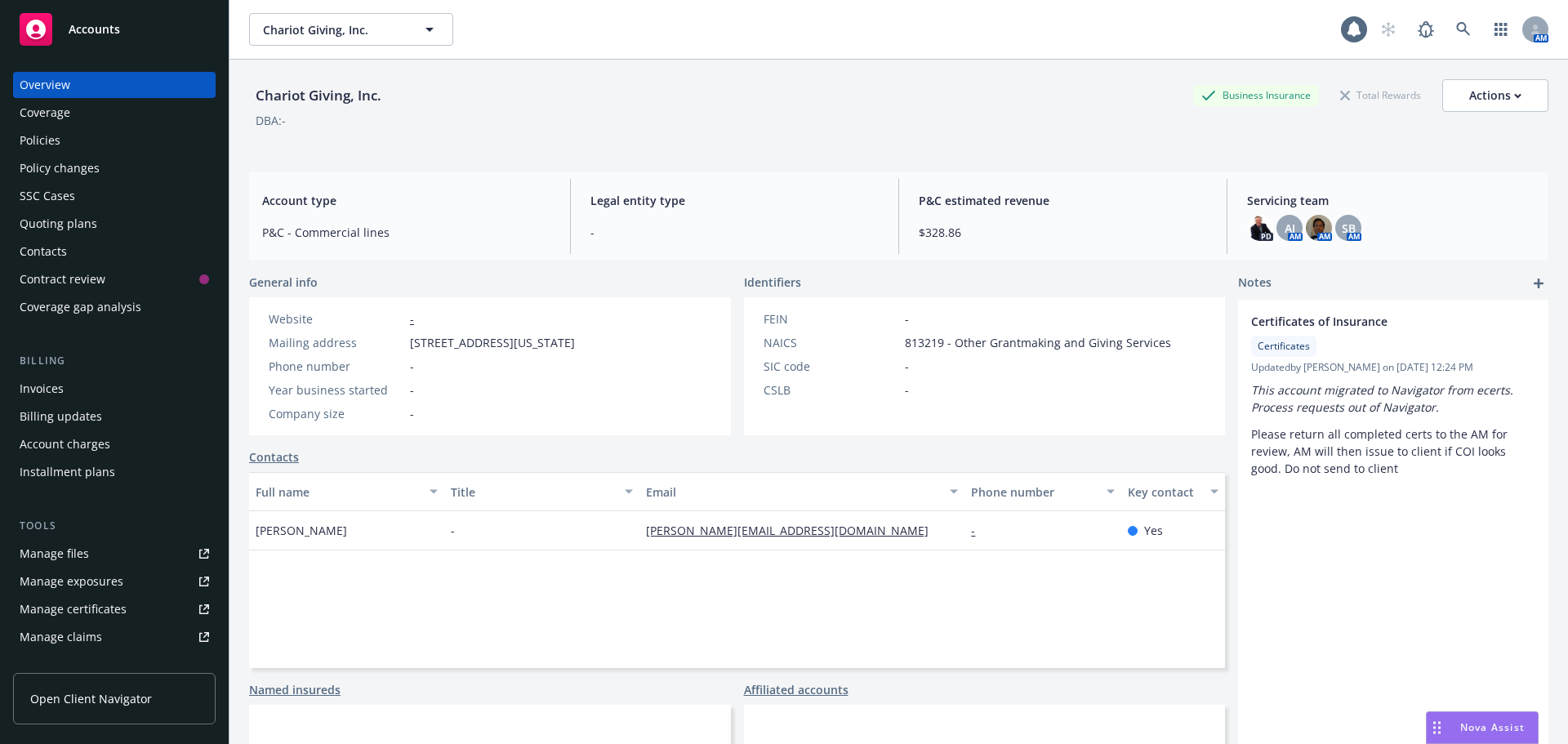
click at [858, 67] on div "Chariot Giving, Inc. Business Insurance Total Rewards Actions DBA: -" at bounding box center [898, 109] width 1299 height 100
click at [156, 136] on div "Policies" at bounding box center [114, 140] width 189 height 26
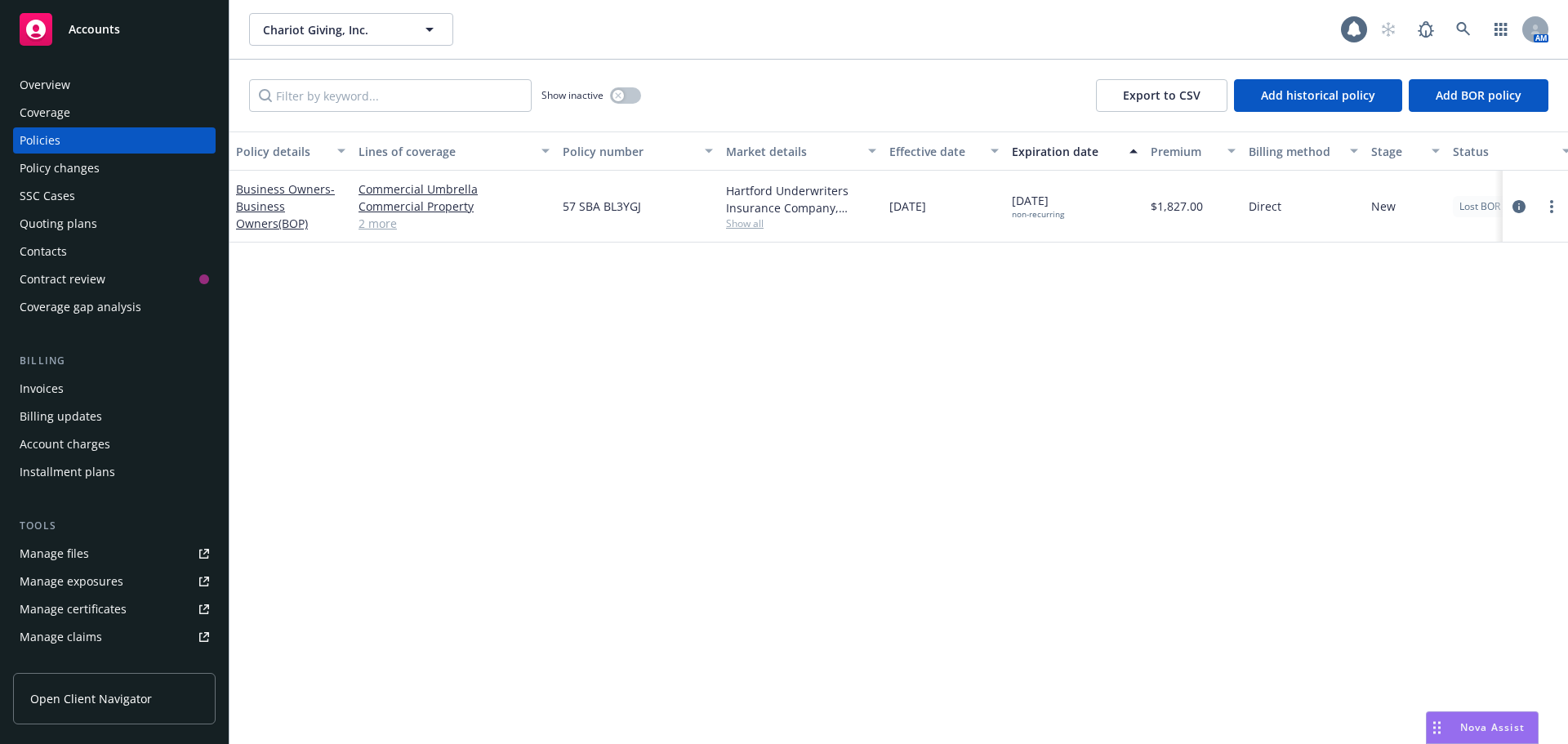
click at [717, 483] on div "Policy details Lines of coverage Policy number Market details Effective date Ex…" at bounding box center [898, 437] width 1338 height 612
click at [631, 99] on button "button" at bounding box center [625, 95] width 31 height 16
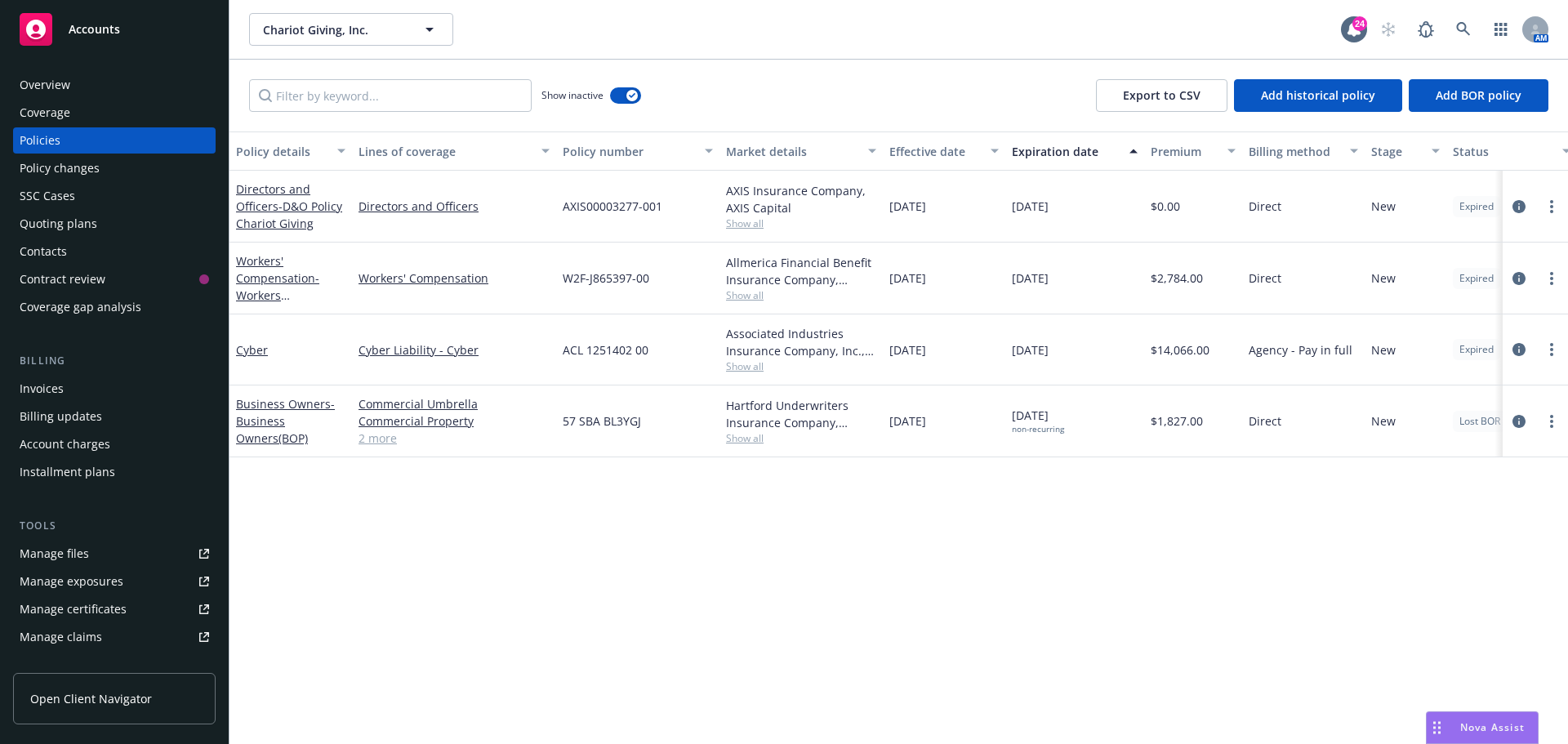
click at [895, 85] on div "Show inactive Export to CSV Add historical policy Add BOR policy" at bounding box center [898, 96] width 1338 height 72
click at [267, 275] on link "Workers' Compensation - Workers Compensation" at bounding box center [277, 287] width 83 height 67
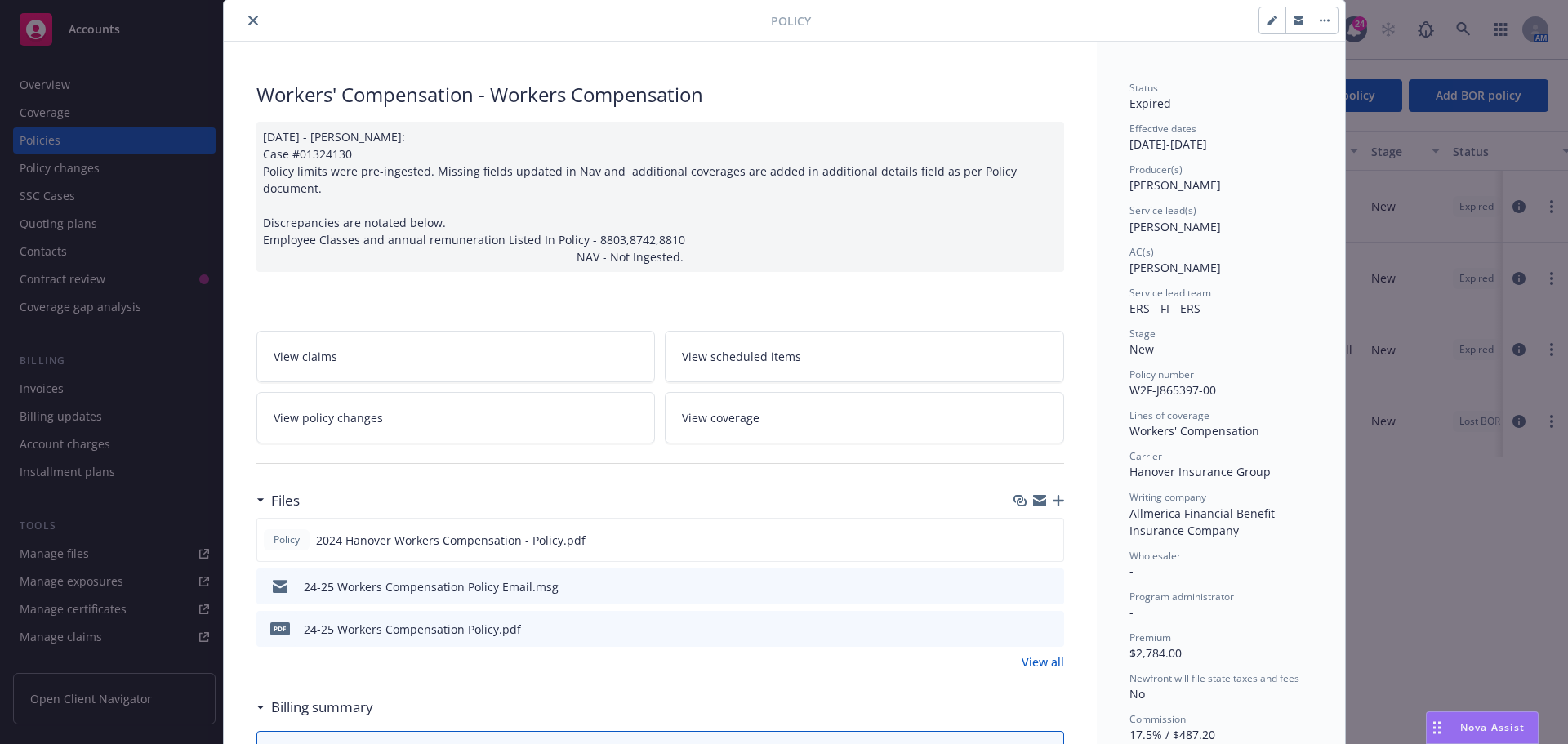
scroll to position [81, 0]
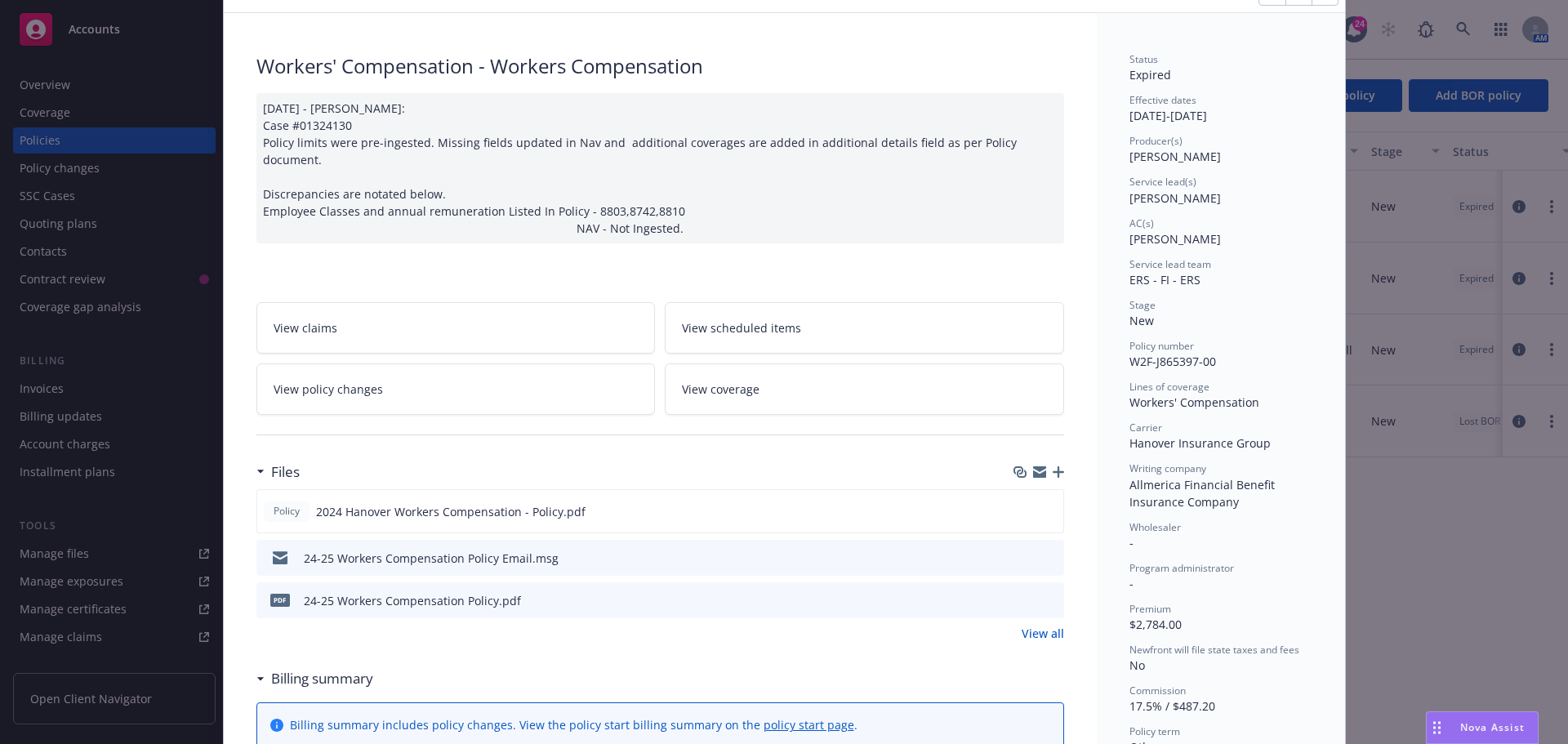
click at [1044, 593] on icon "preview file" at bounding box center [1048, 599] width 15 height 12
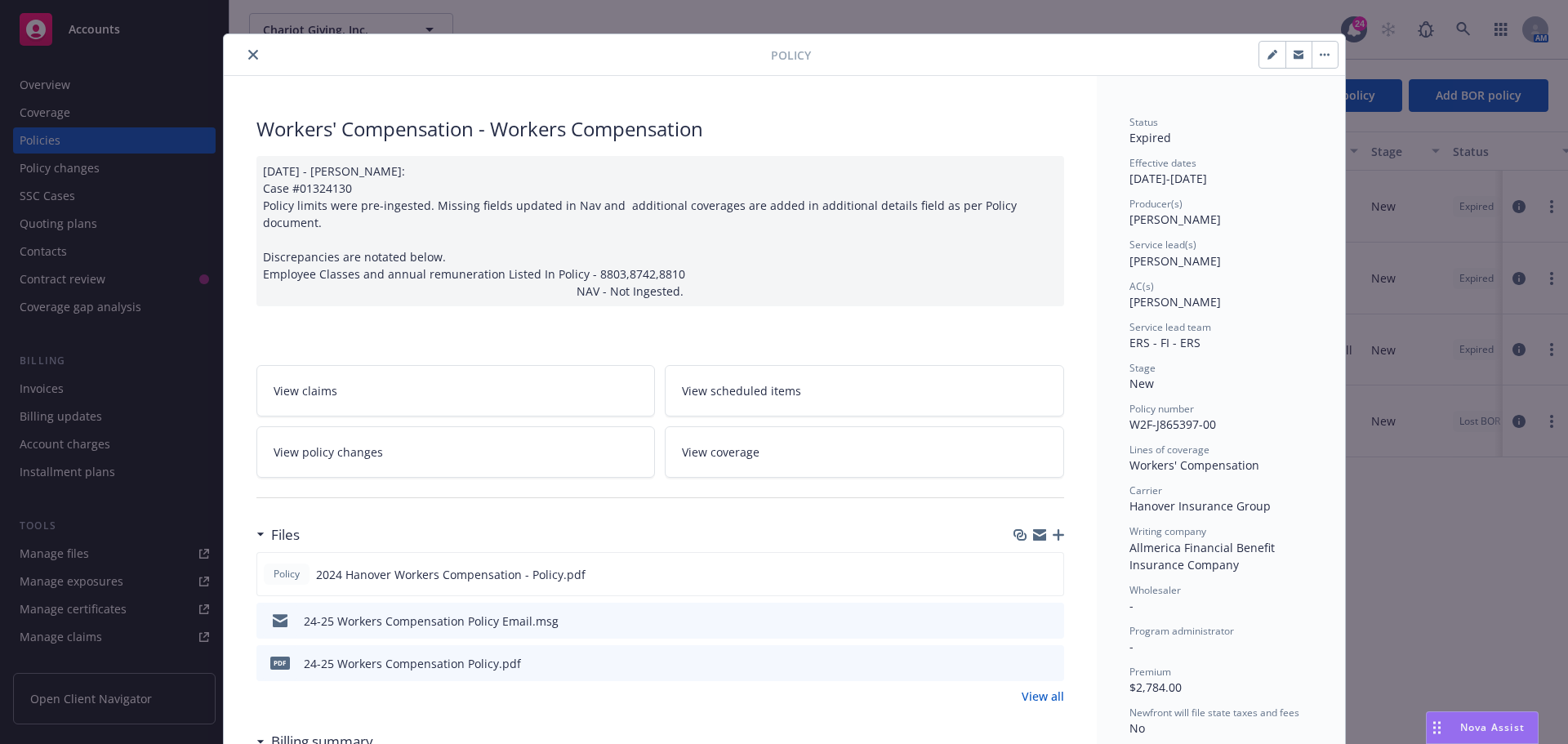
scroll to position [0, 0]
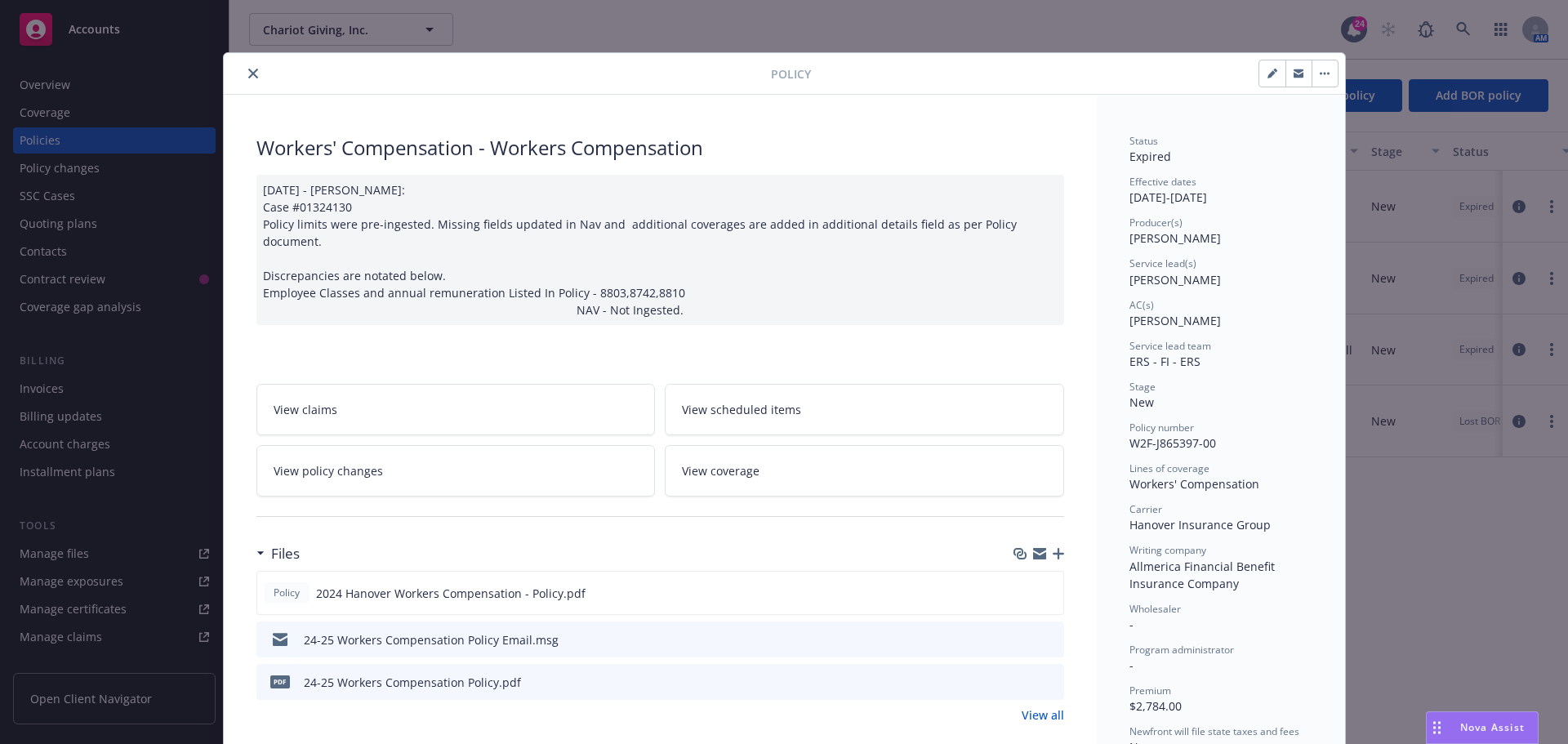
click at [243, 77] on button "close" at bounding box center [252, 73] width 19 height 19
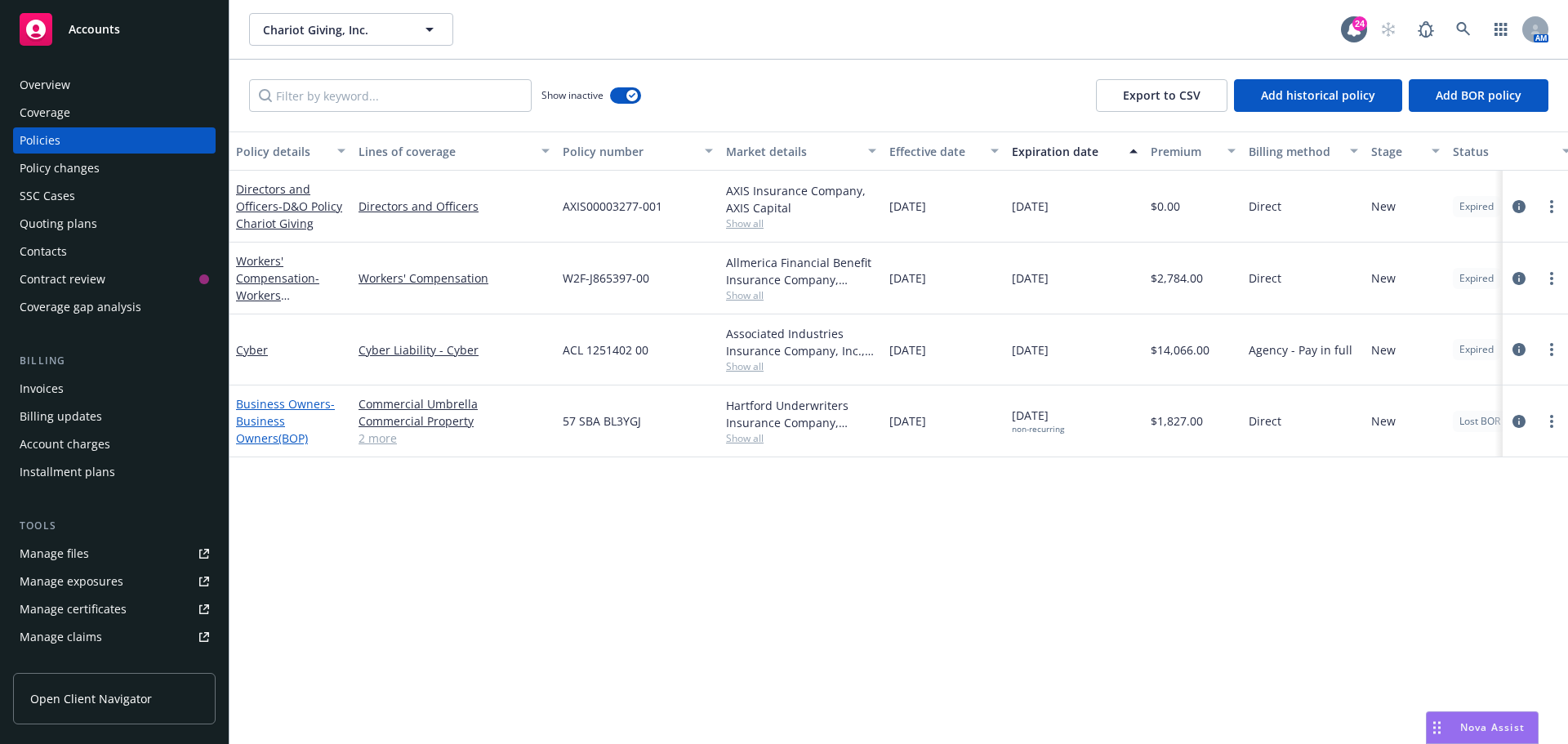
drag, startPoint x: 431, startPoint y: 551, endPoint x: 291, endPoint y: 437, distance: 180.5
click at [429, 550] on div "Policy details Lines of coverage Policy number Market details Effective date Ex…" at bounding box center [898, 437] width 1338 height 612
click at [253, 356] on link "Cyber" at bounding box center [252, 349] width 32 height 16
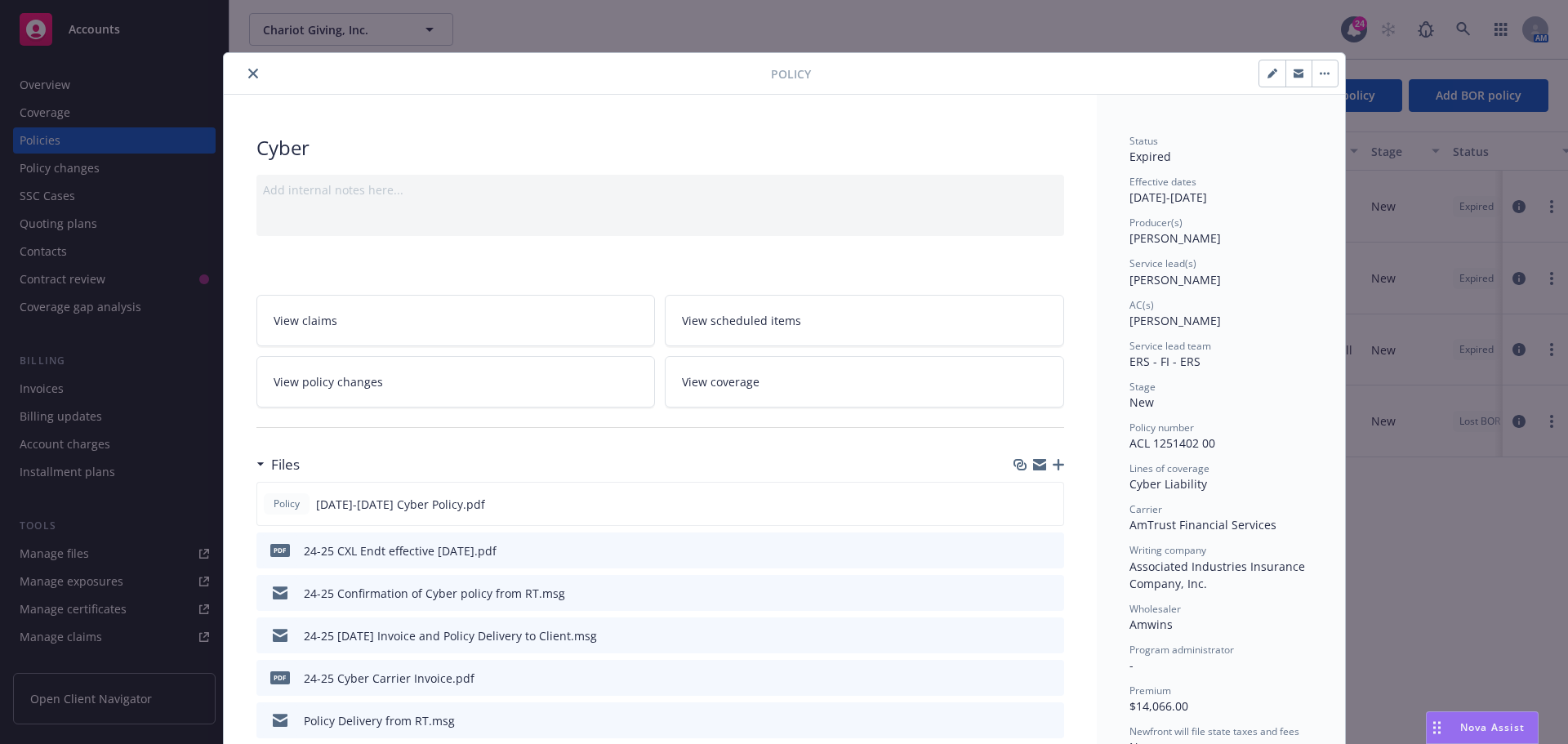
click at [1015, 554] on icon "download file" at bounding box center [1022, 550] width 13 height 13
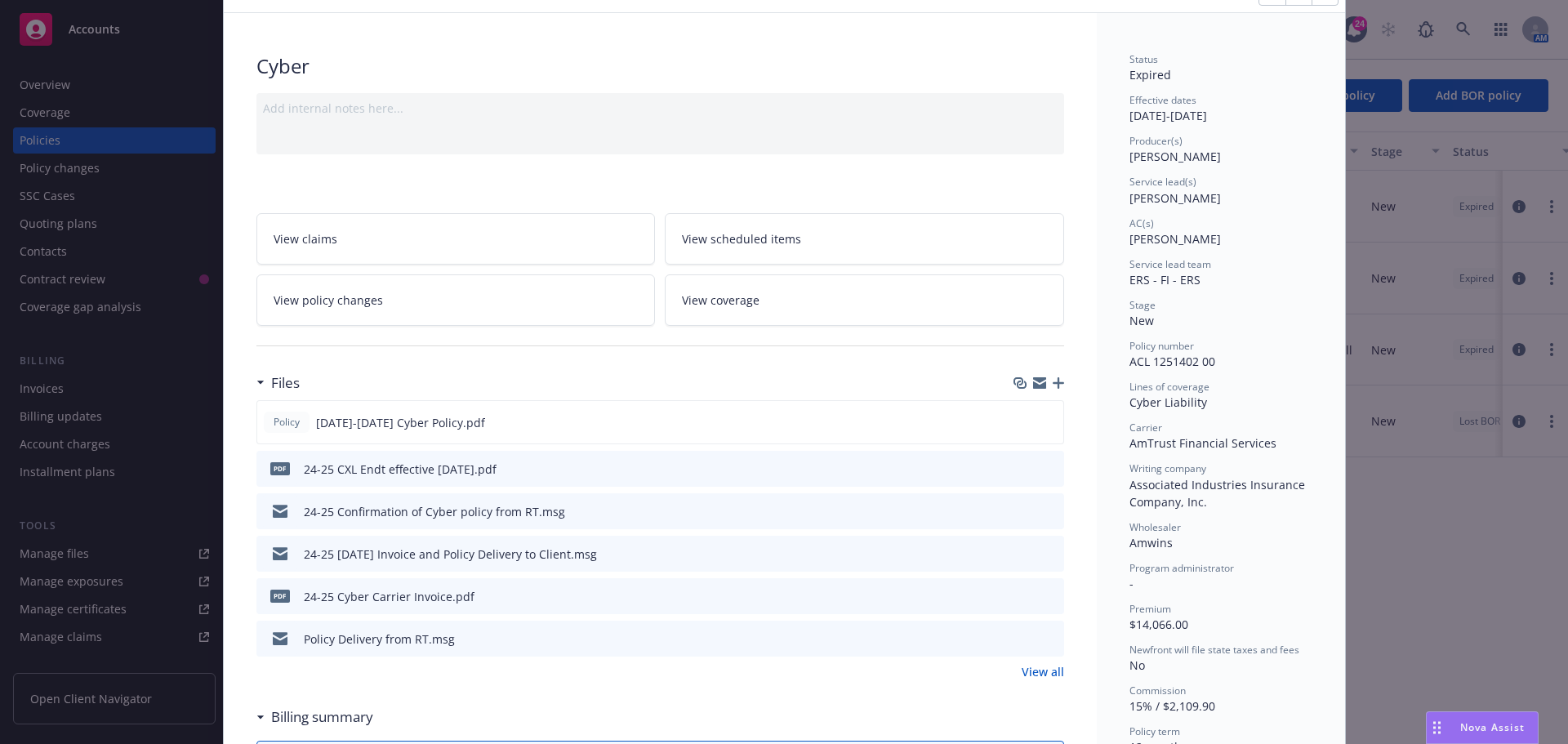
click at [1029, 675] on link "View all" at bounding box center [1043, 671] width 43 height 17
